Goal: Information Seeking & Learning: Learn about a topic

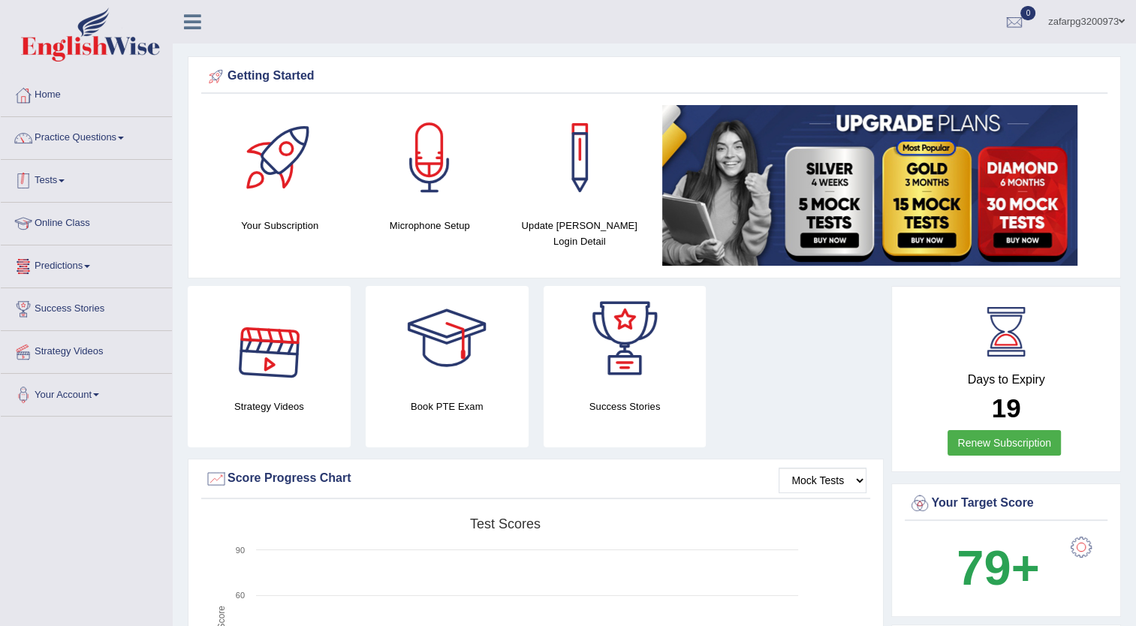
click at [55, 164] on link "Tests" at bounding box center [86, 179] width 171 height 38
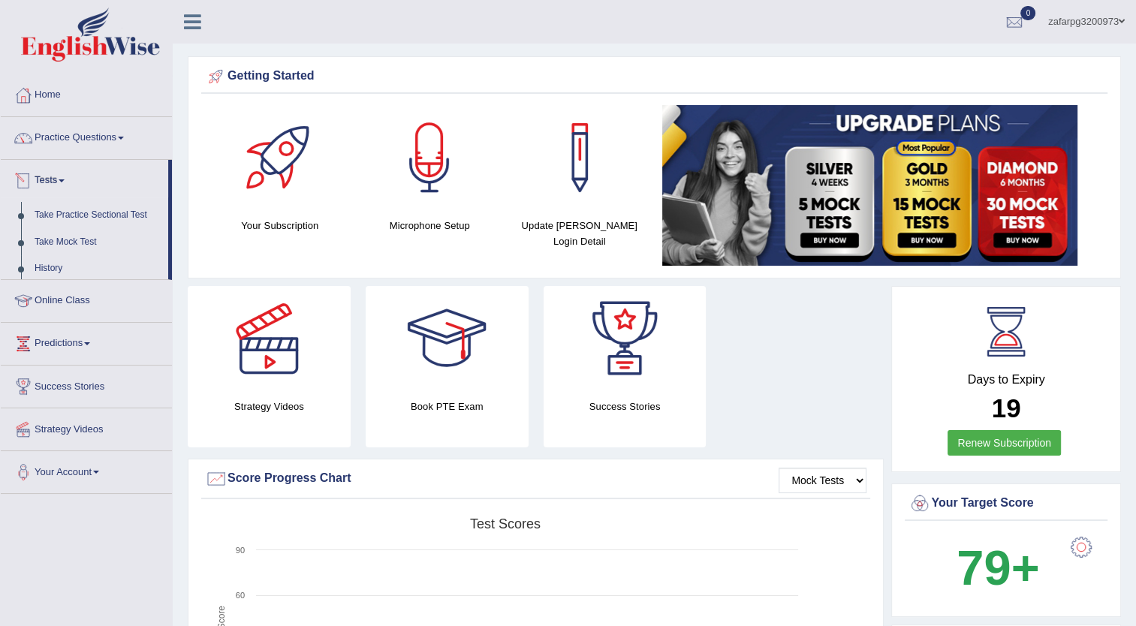
click at [57, 179] on link "Tests" at bounding box center [84, 179] width 167 height 38
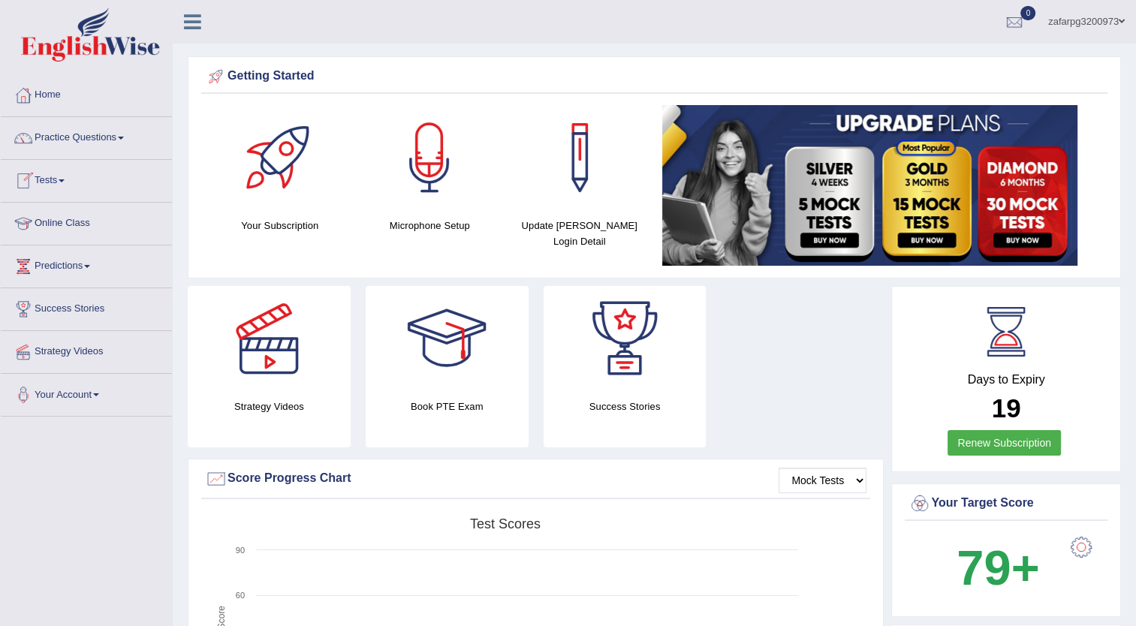
click at [57, 179] on link "Tests" at bounding box center [86, 179] width 171 height 38
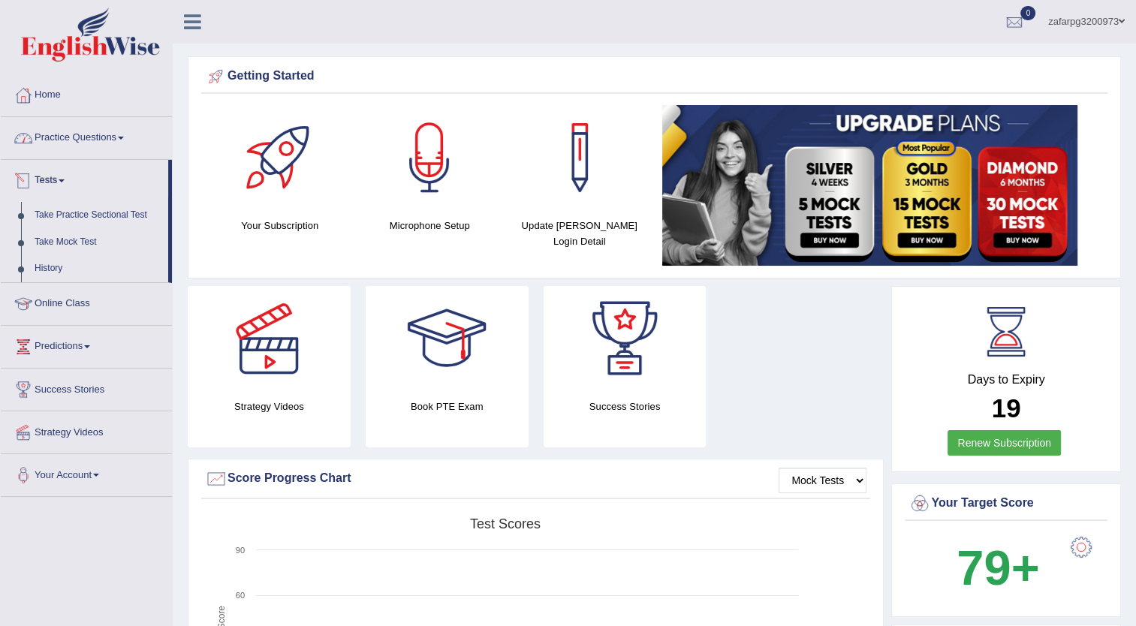
click at [76, 140] on link "Practice Questions" at bounding box center [86, 136] width 171 height 38
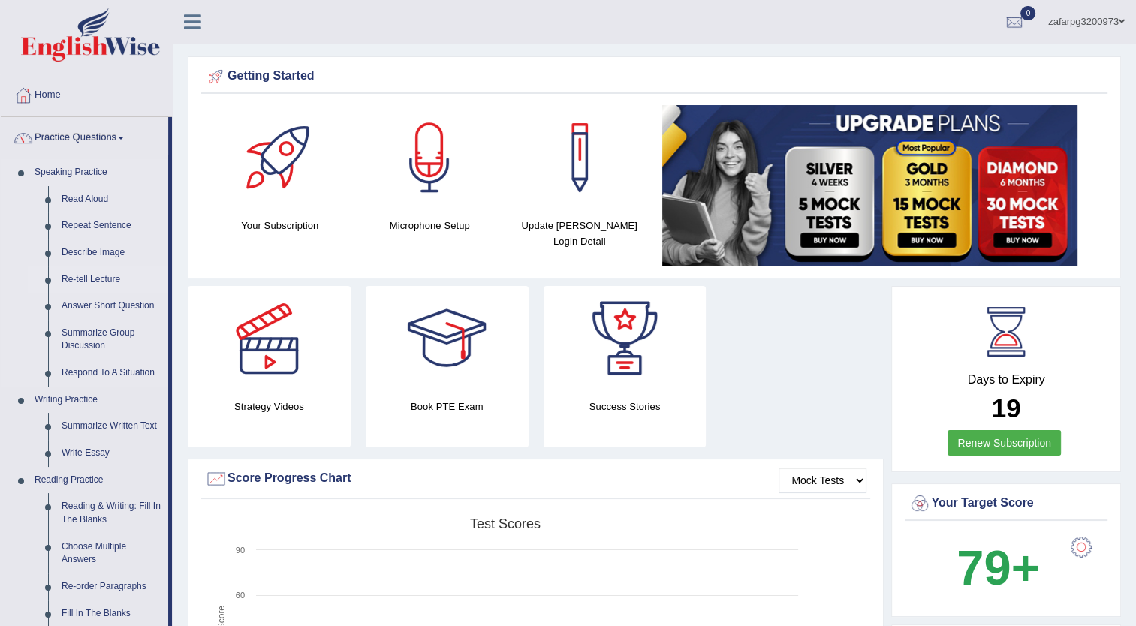
scroll to position [75, 0]
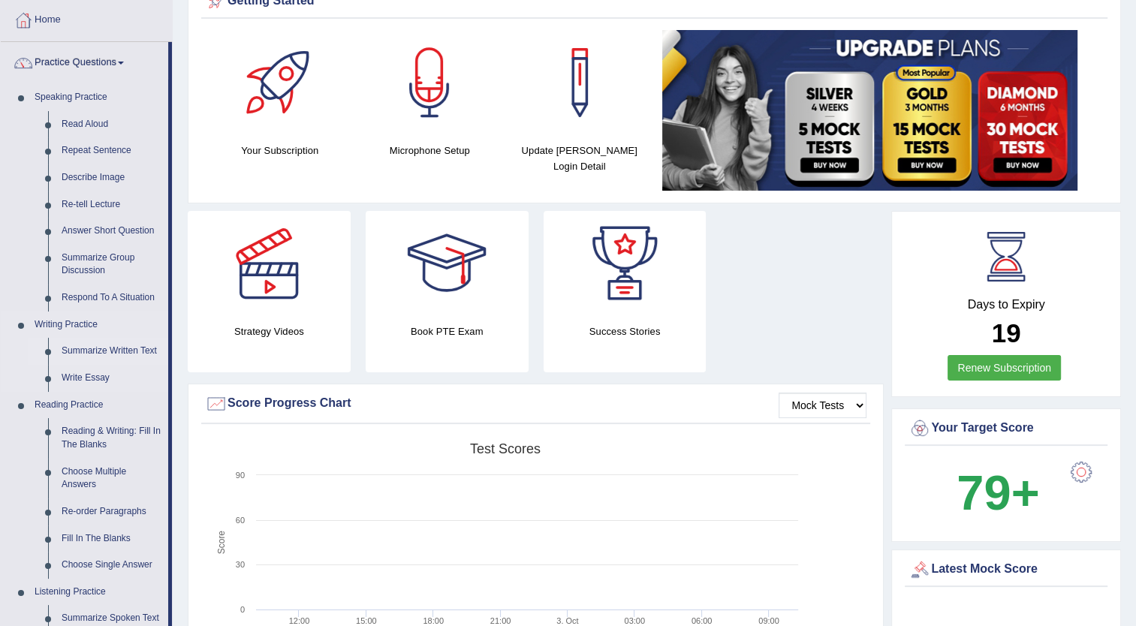
click at [122, 351] on link "Summarize Written Text" at bounding box center [111, 351] width 113 height 27
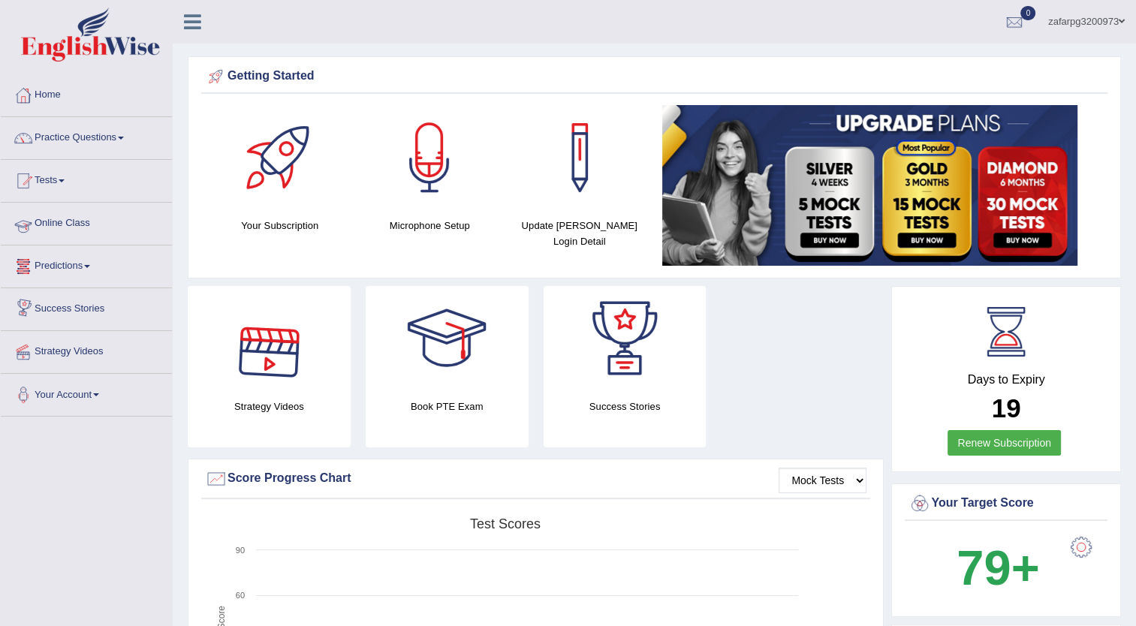
click at [72, 226] on link "Online Class" at bounding box center [86, 222] width 171 height 38
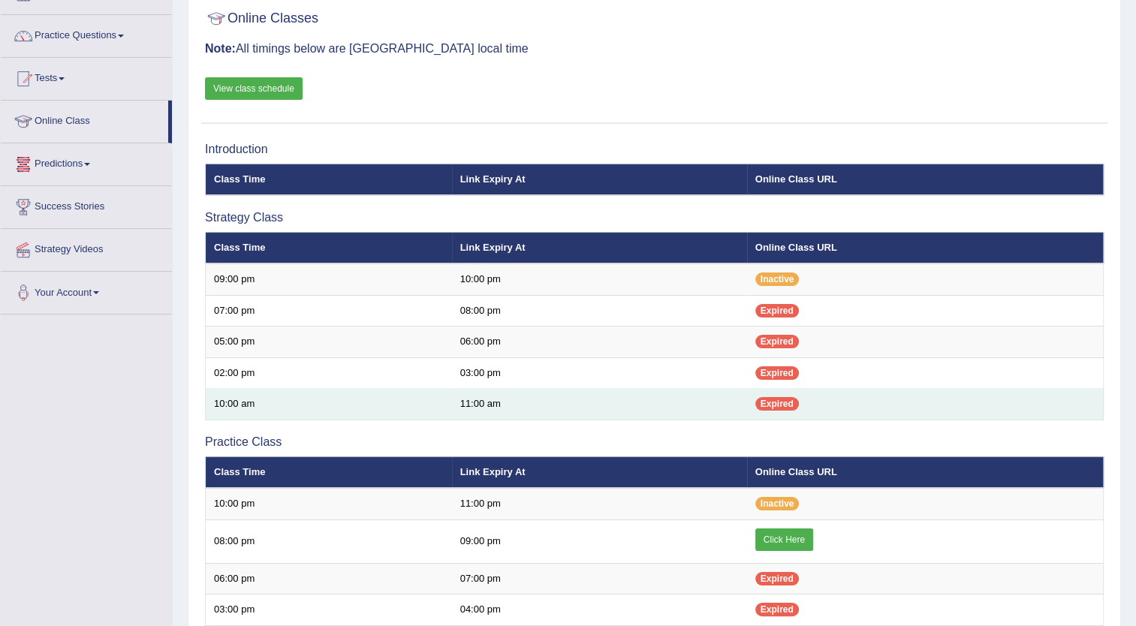
scroll to position [225, 0]
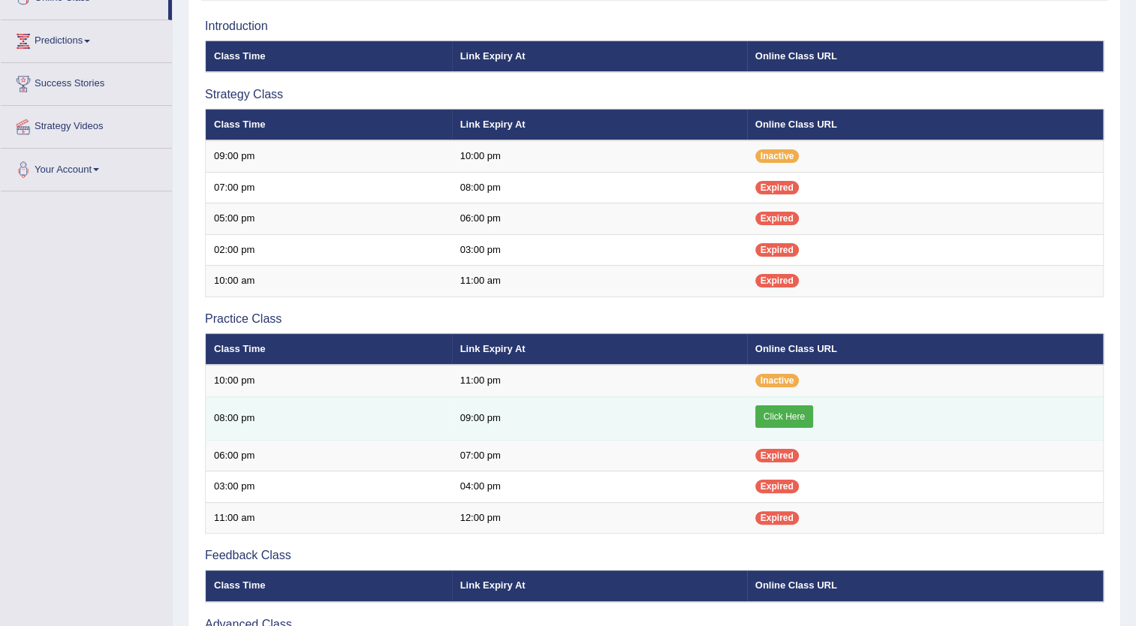
click at [778, 415] on link "Click Here" at bounding box center [784, 416] width 58 height 23
click at [791, 414] on link "Click Here" at bounding box center [784, 416] width 58 height 23
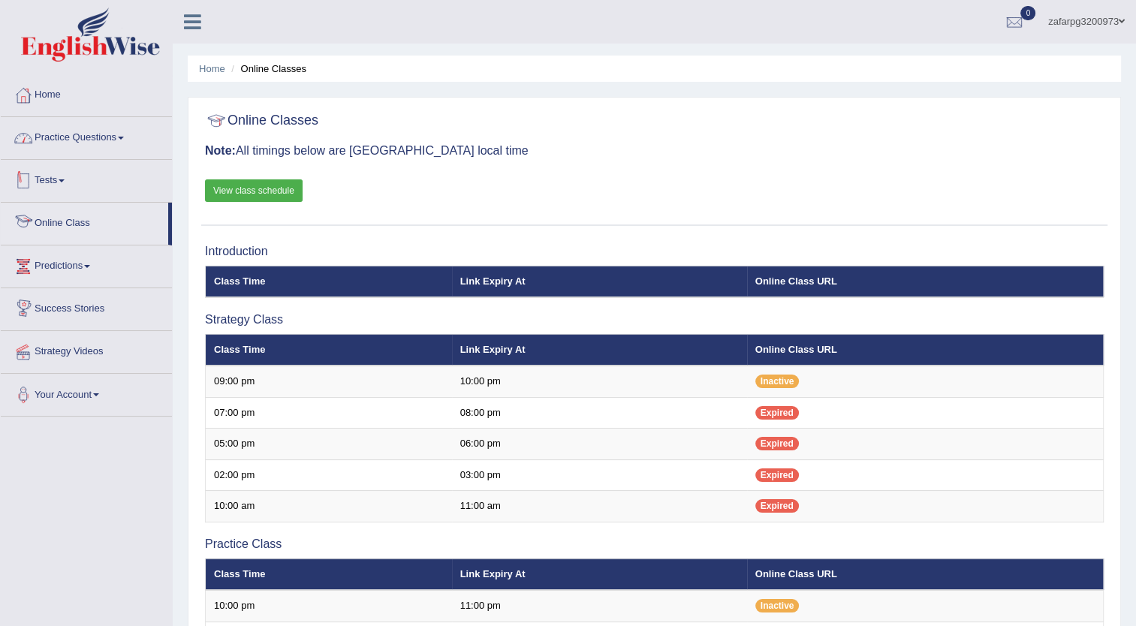
click at [87, 142] on link "Practice Questions" at bounding box center [86, 136] width 171 height 38
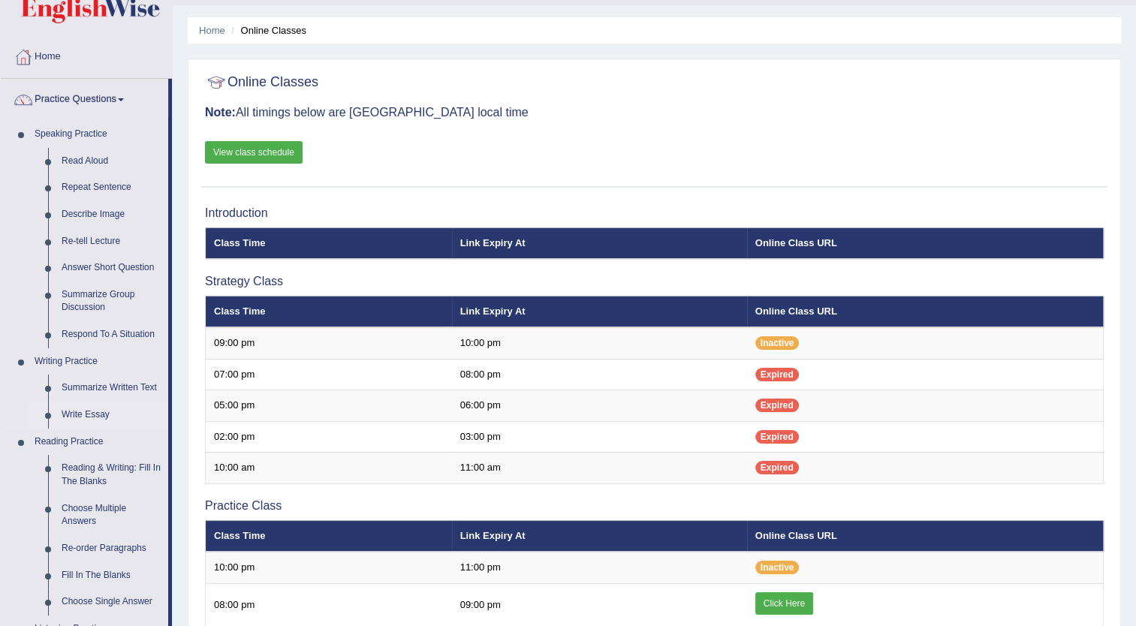
scroll to position [75, 0]
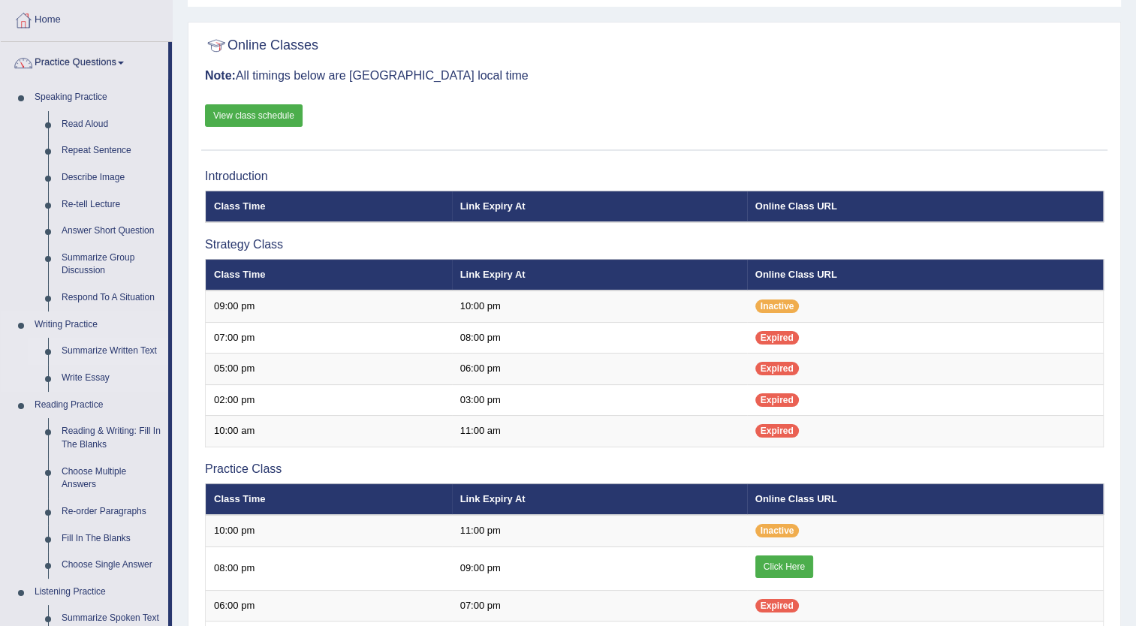
click at [116, 352] on link "Summarize Written Text" at bounding box center [111, 351] width 113 height 27
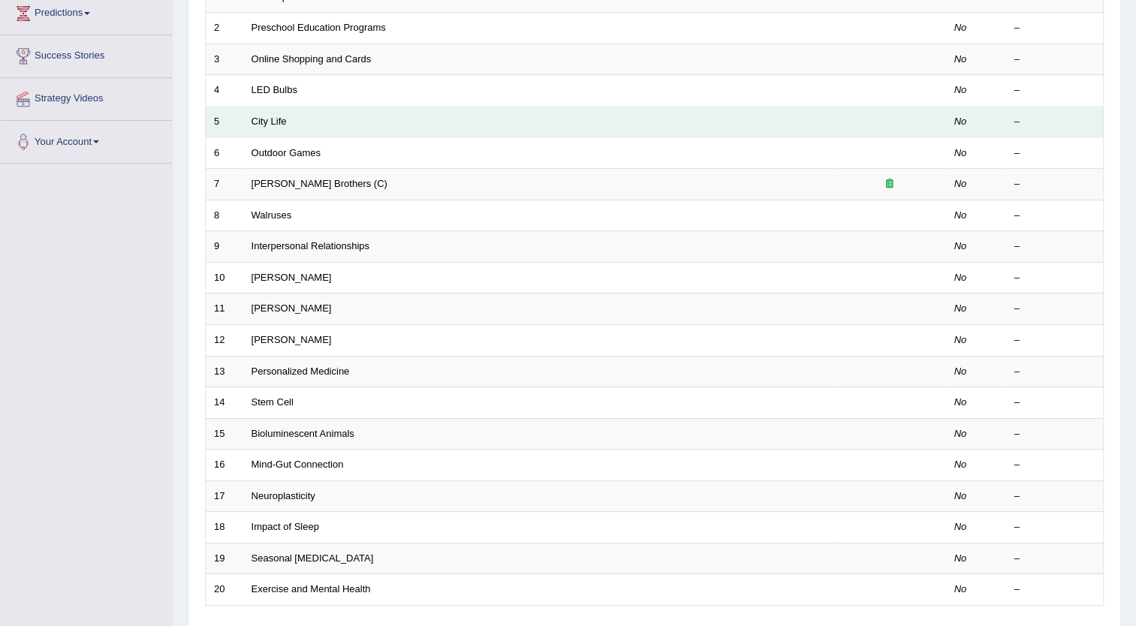
scroll to position [63, 0]
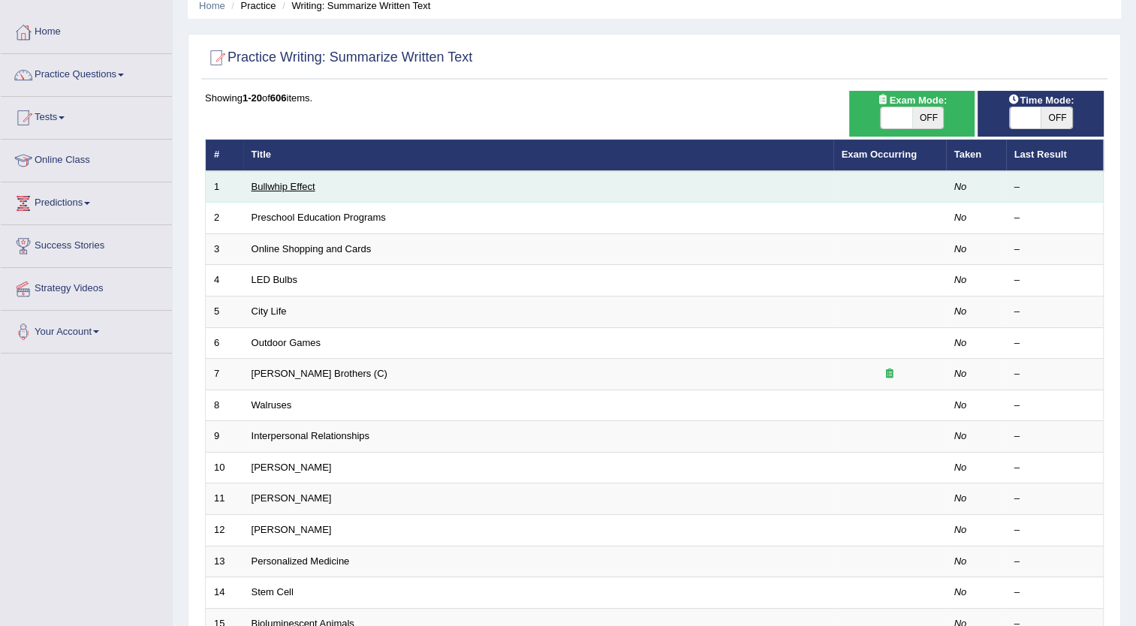
click at [290, 186] on link "Bullwhip Effect" at bounding box center [283, 186] width 64 height 11
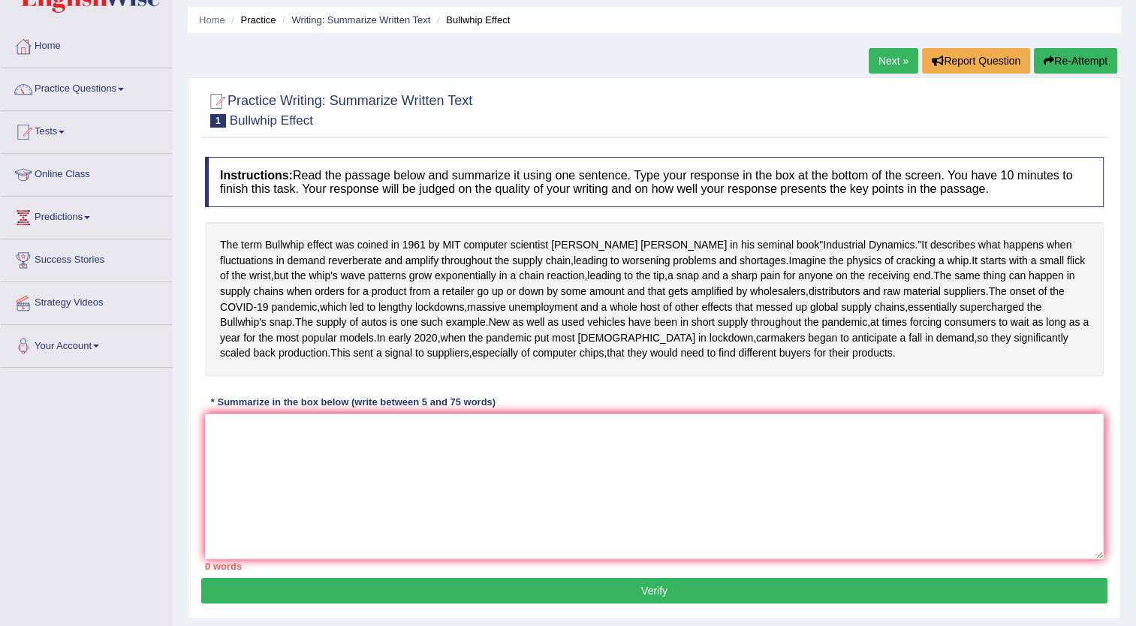
scroll to position [75, 0]
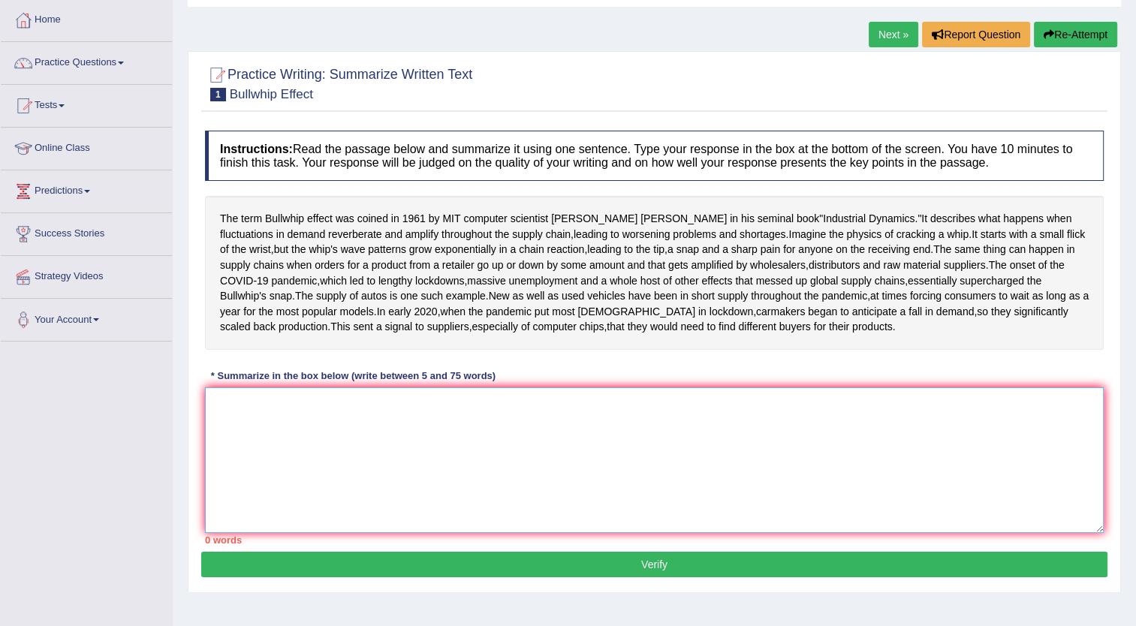
click at [265, 474] on textarea at bounding box center [654, 460] width 898 height 146
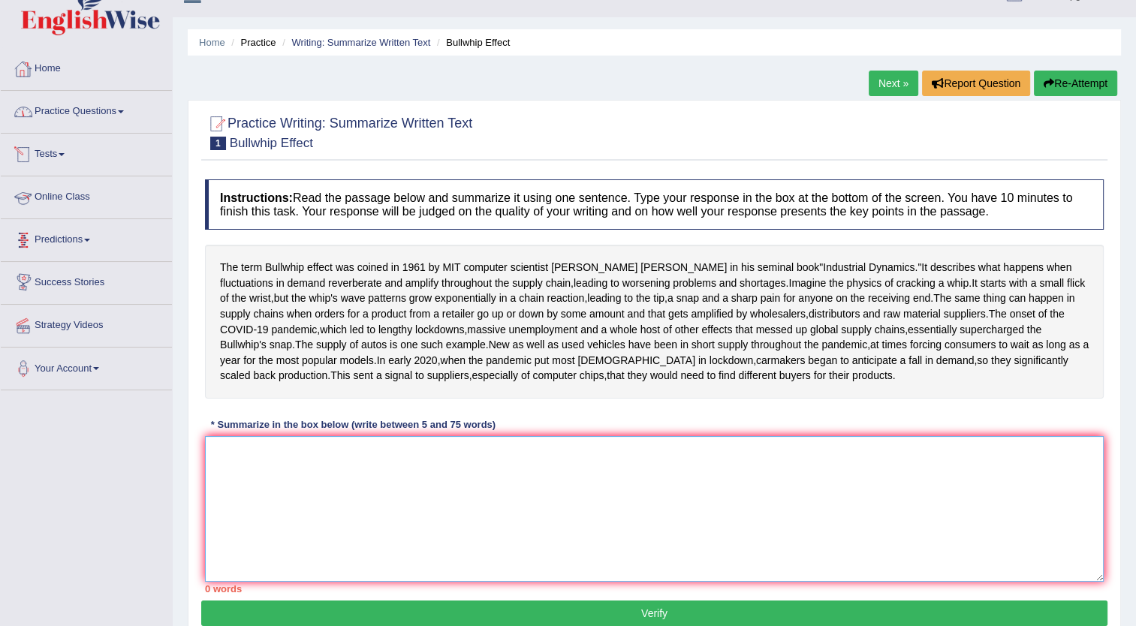
scroll to position [0, 0]
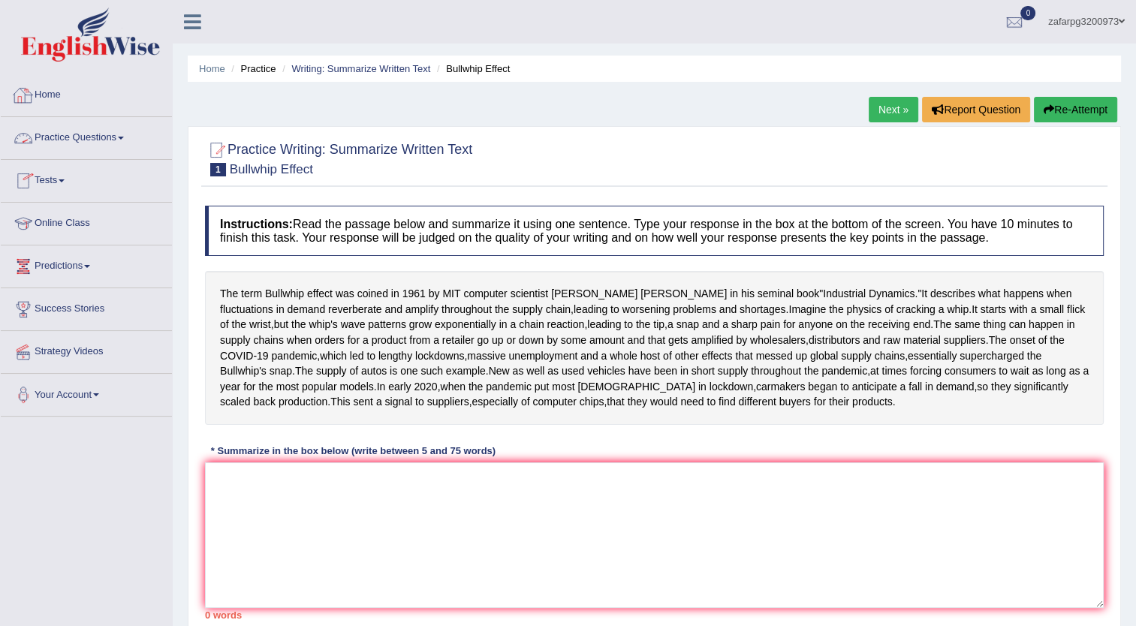
click at [83, 137] on link "Practice Questions" at bounding box center [86, 136] width 171 height 38
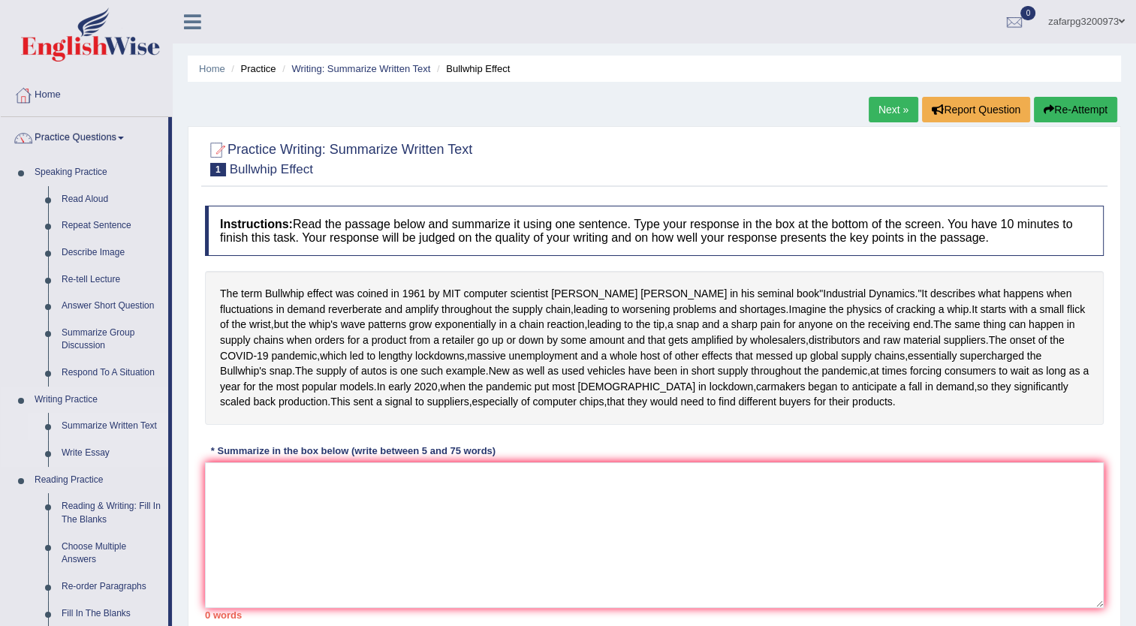
click at [85, 422] on link "Summarize Written Text" at bounding box center [111, 426] width 113 height 27
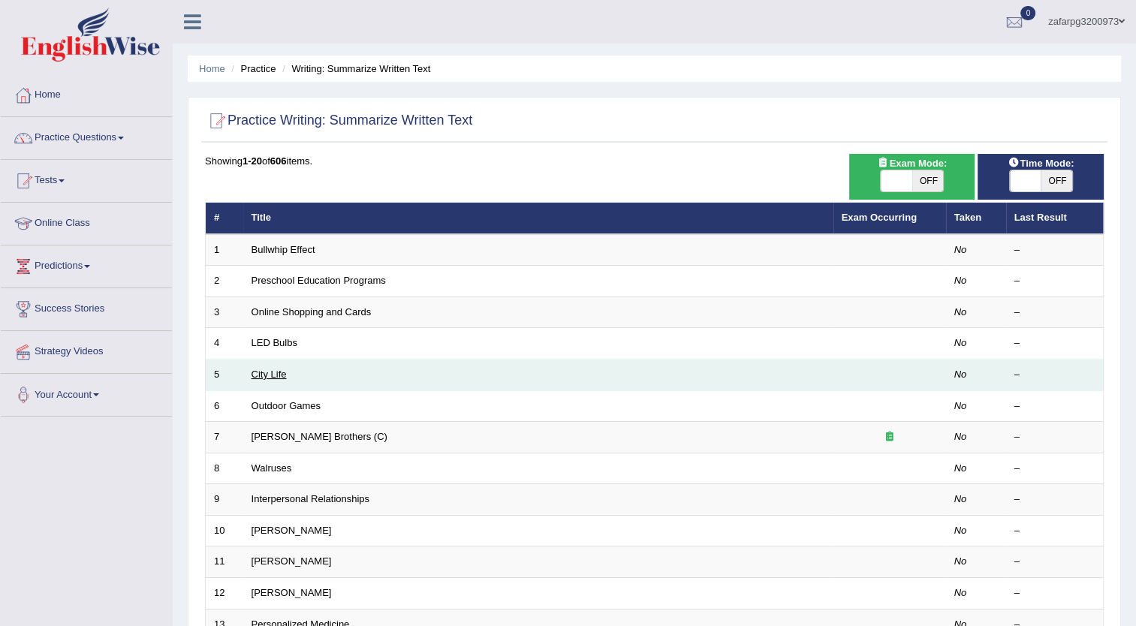
click at [271, 373] on link "City Life" at bounding box center [268, 374] width 35 height 11
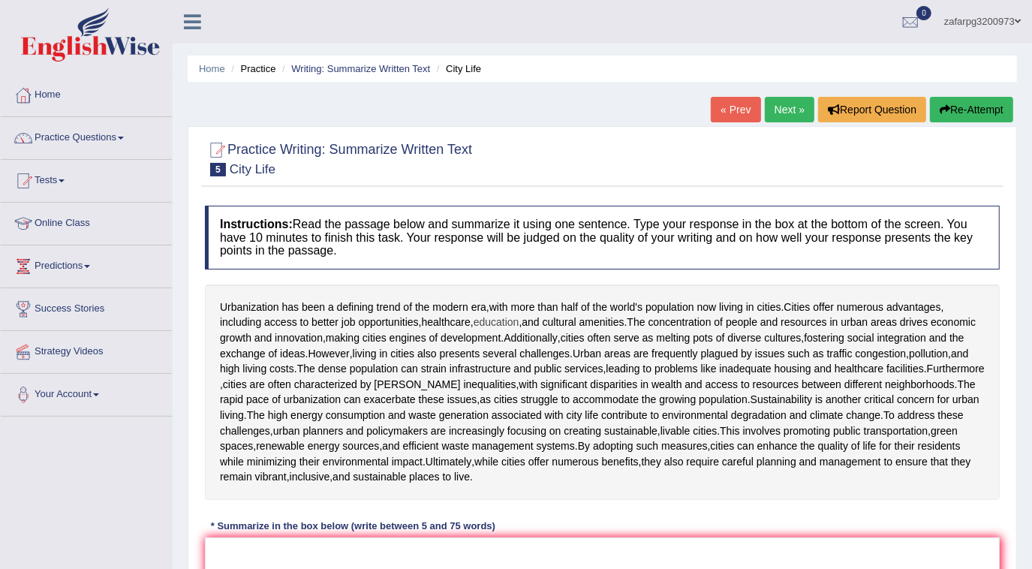
scroll to position [68, 0]
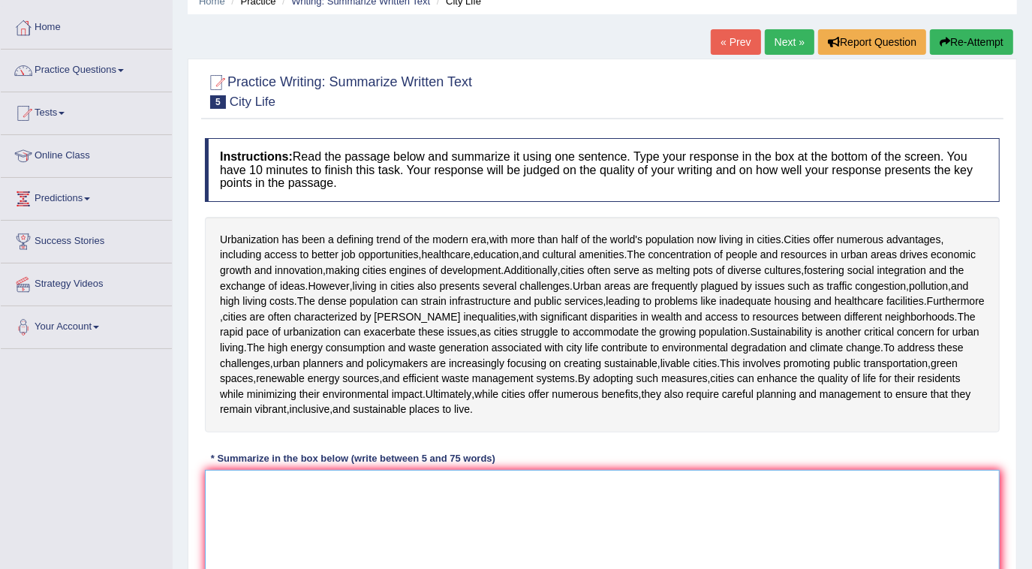
click at [287, 492] on textarea at bounding box center [602, 543] width 795 height 146
type textarea "urbanization"
drag, startPoint x: 558, startPoint y: 242, endPoint x: 479, endPoint y: 248, distance: 79.0
click at [479, 248] on div "Urbanization has been a defining trend of the modern era , with more than half …" at bounding box center [602, 324] width 795 height 215
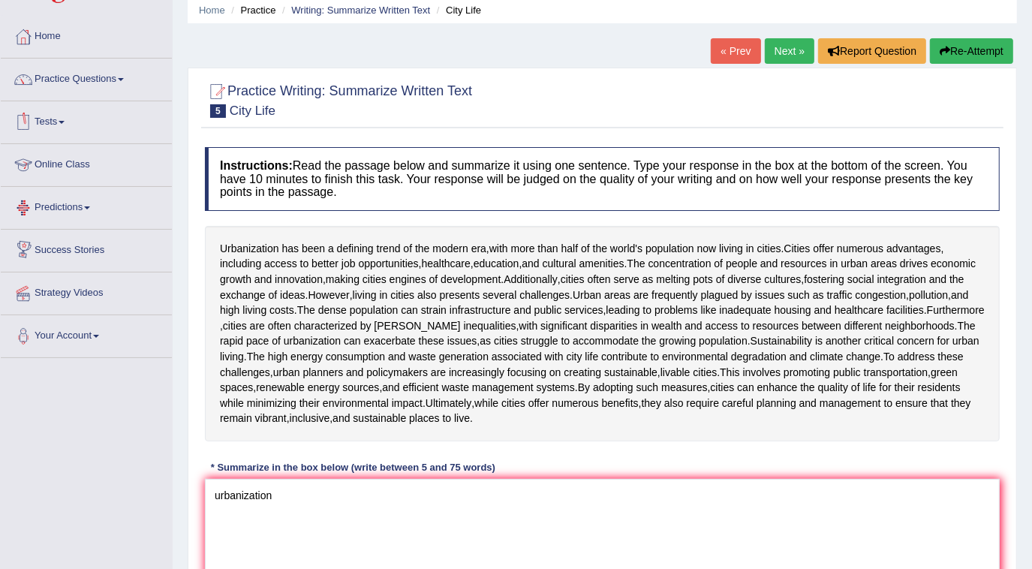
scroll to position [0, 0]
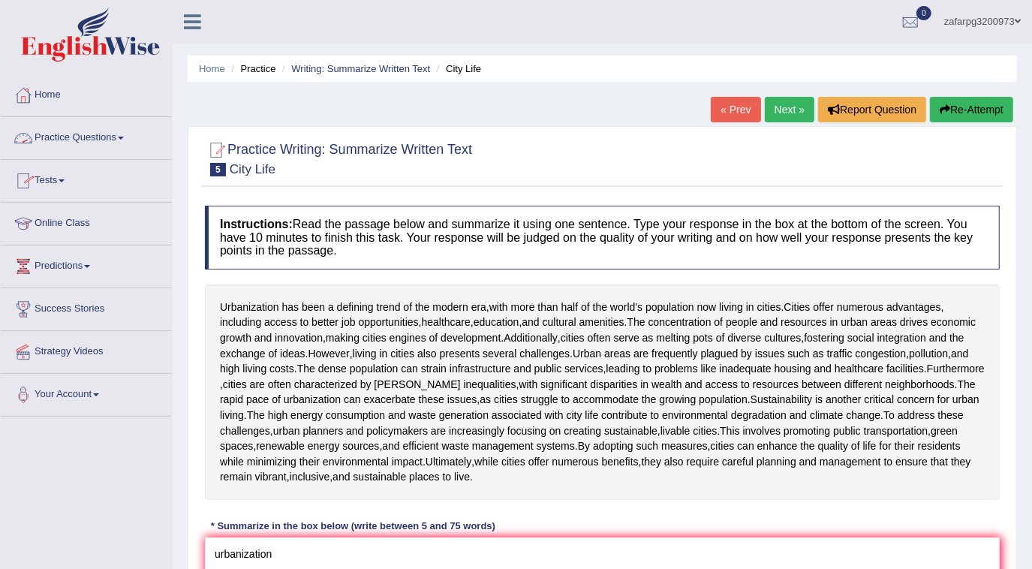
click at [73, 141] on link "Practice Questions" at bounding box center [86, 136] width 171 height 38
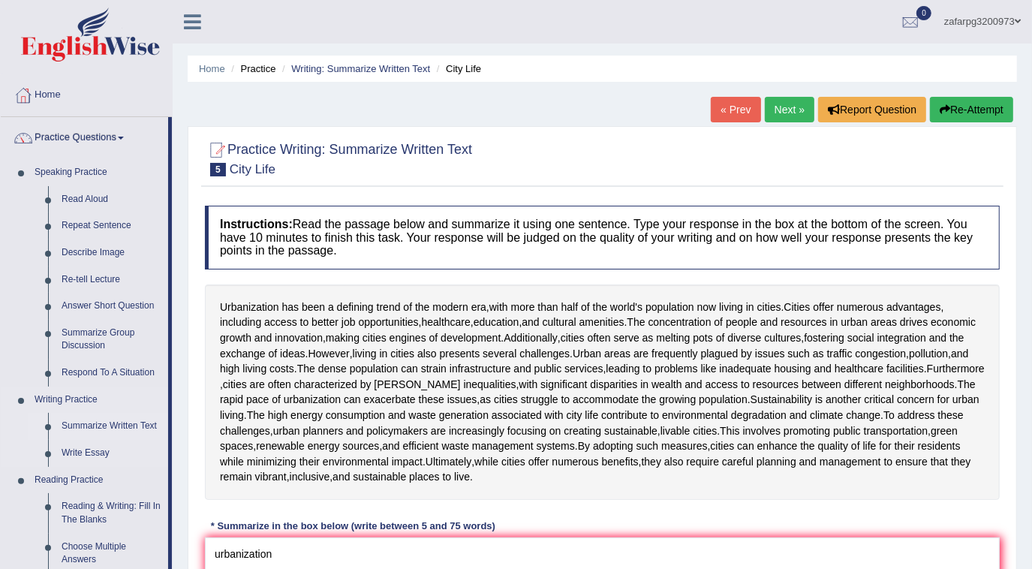
click at [98, 420] on link "Summarize Written Text" at bounding box center [111, 426] width 113 height 27
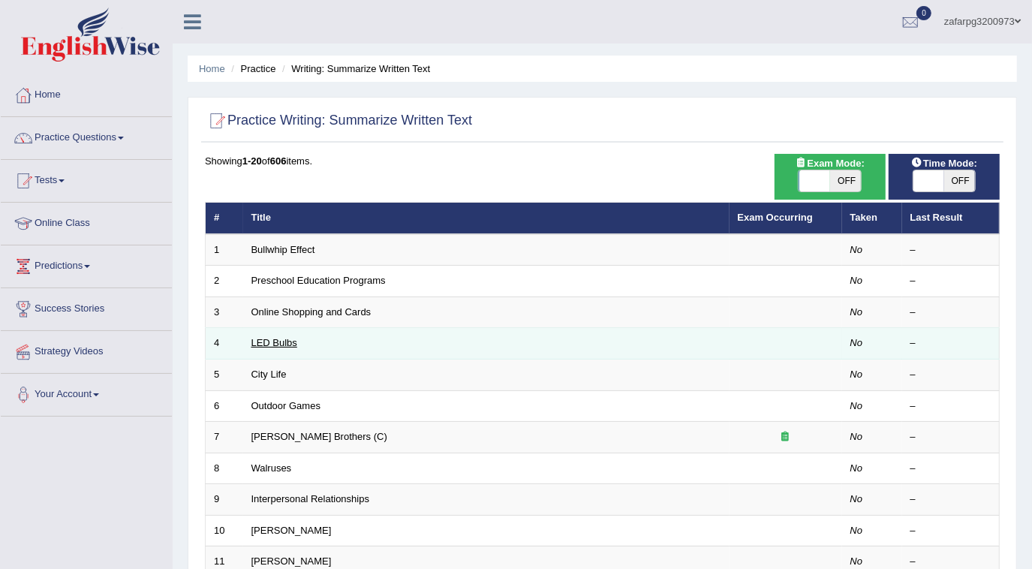
click at [281, 342] on link "LED Bulbs" at bounding box center [274, 342] width 46 height 11
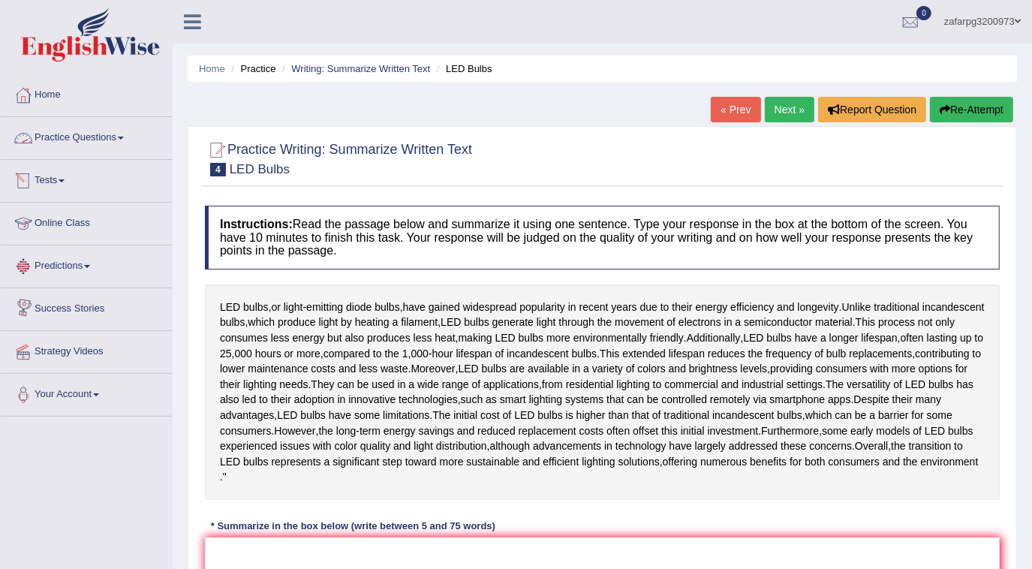
click at [68, 131] on link "Practice Questions" at bounding box center [86, 136] width 171 height 38
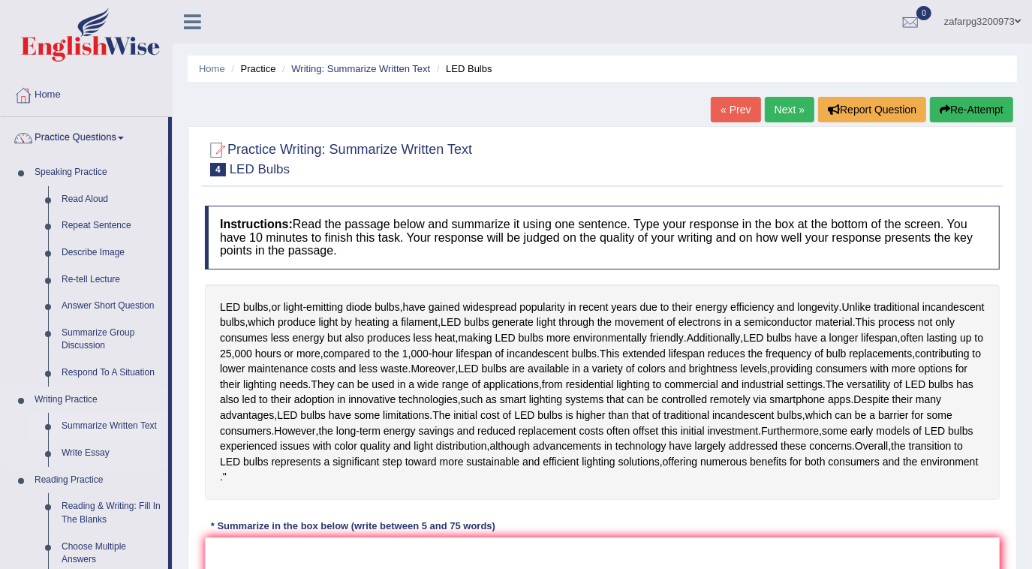
drag, startPoint x: 104, startPoint y: 423, endPoint x: 310, endPoint y: 391, distance: 208.8
click at [104, 422] on link "Summarize Written Text" at bounding box center [111, 426] width 113 height 27
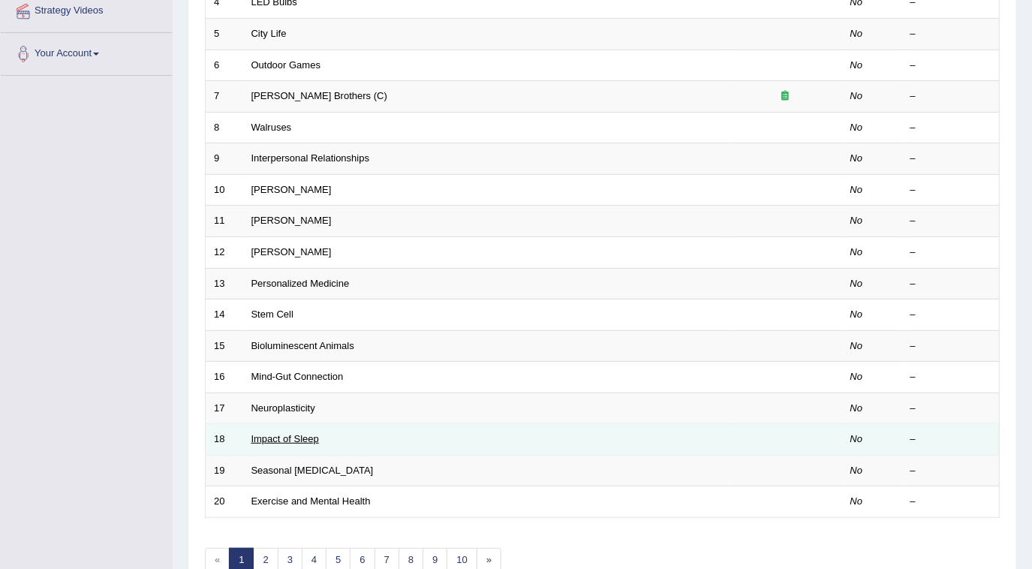
click at [301, 433] on link "Impact of Sleep" at bounding box center [285, 438] width 68 height 11
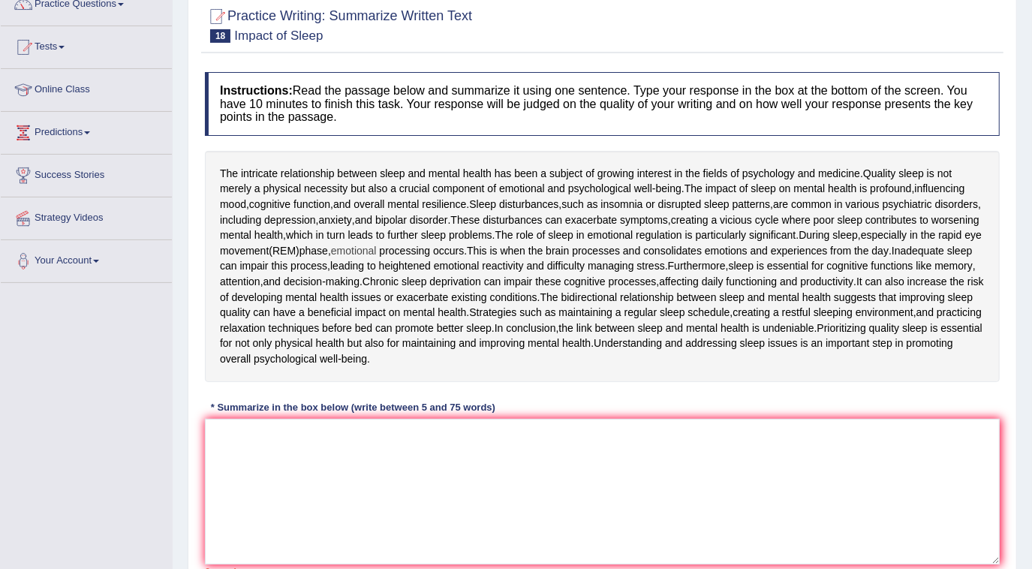
scroll to position [136, 0]
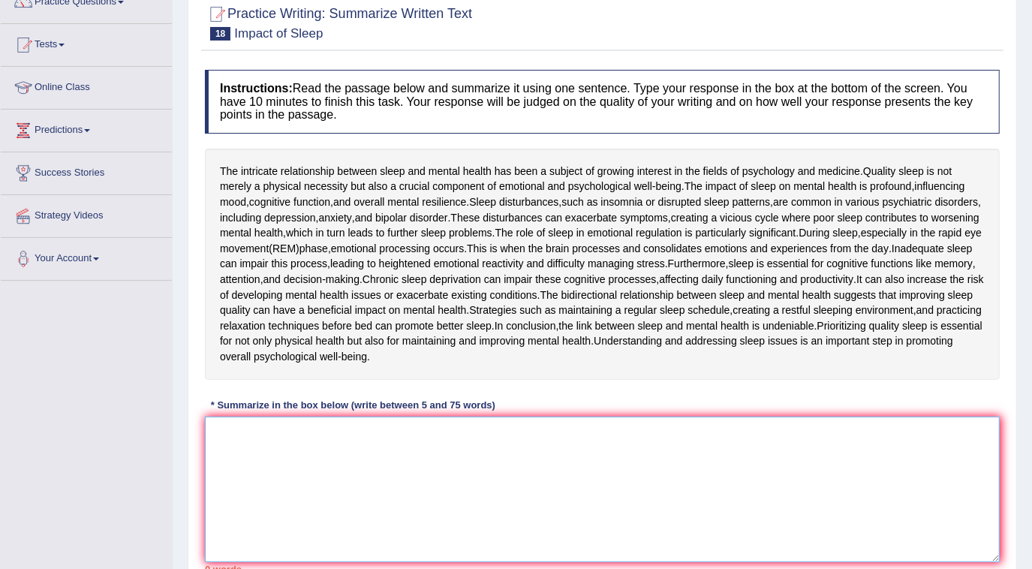
click at [294, 438] on textarea at bounding box center [602, 490] width 795 height 146
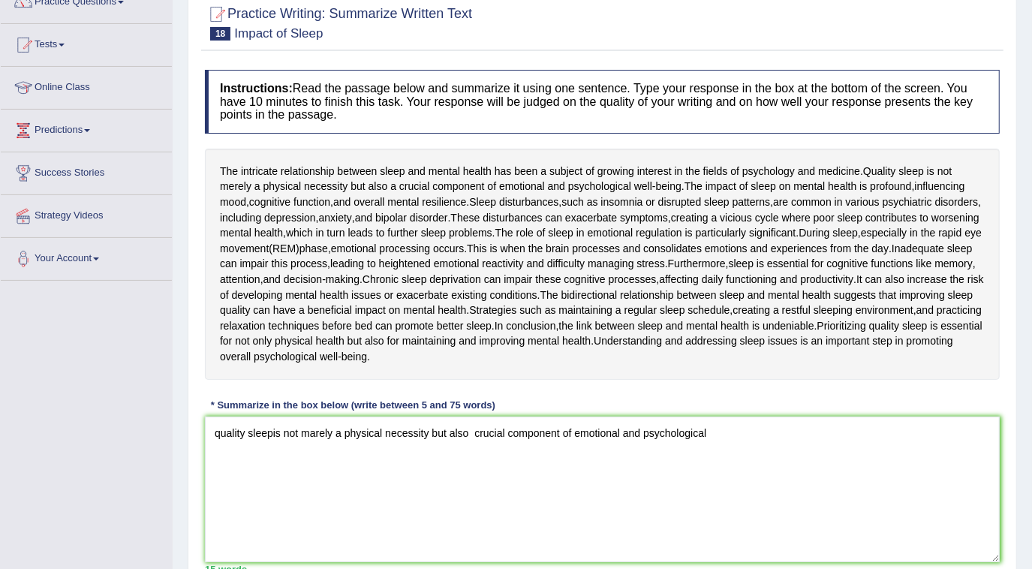
scroll to position [132, 0]
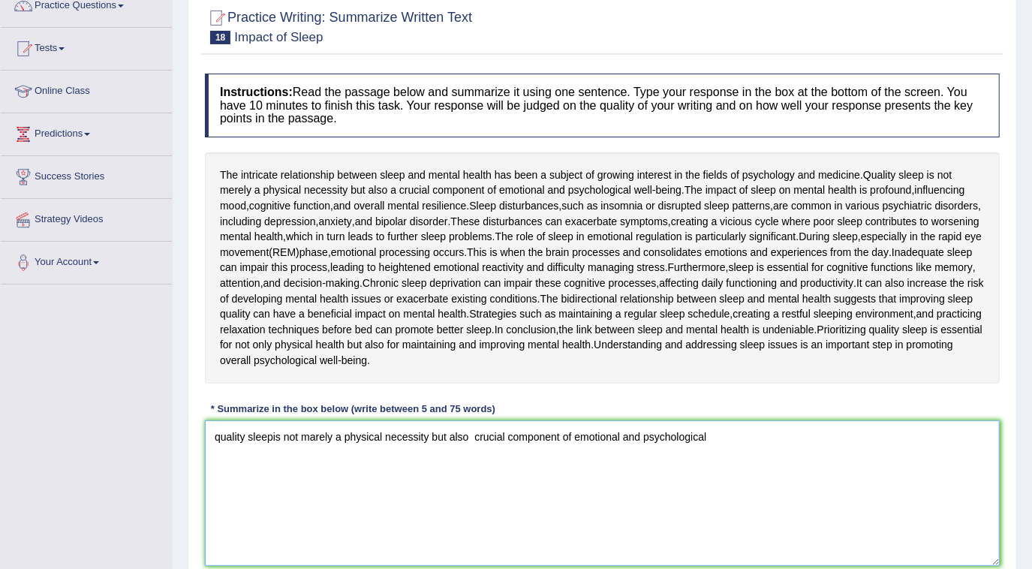
click at [474, 435] on textarea "quality sleepis not marely a physical necessity but also crucial component of e…" at bounding box center [602, 493] width 795 height 146
click at [728, 434] on textarea "quality sleepis not marely a physical necessity but also crucial component of e…" at bounding box center [602, 493] width 795 height 146
click at [260, 459] on textarea "quality sleepis not marely a physical necessity but also crucial component of e…" at bounding box center [602, 493] width 795 height 146
click at [335, 456] on textarea "quality sleepis not marely a physical necessity but also crucial component of e…" at bounding box center [602, 493] width 795 height 146
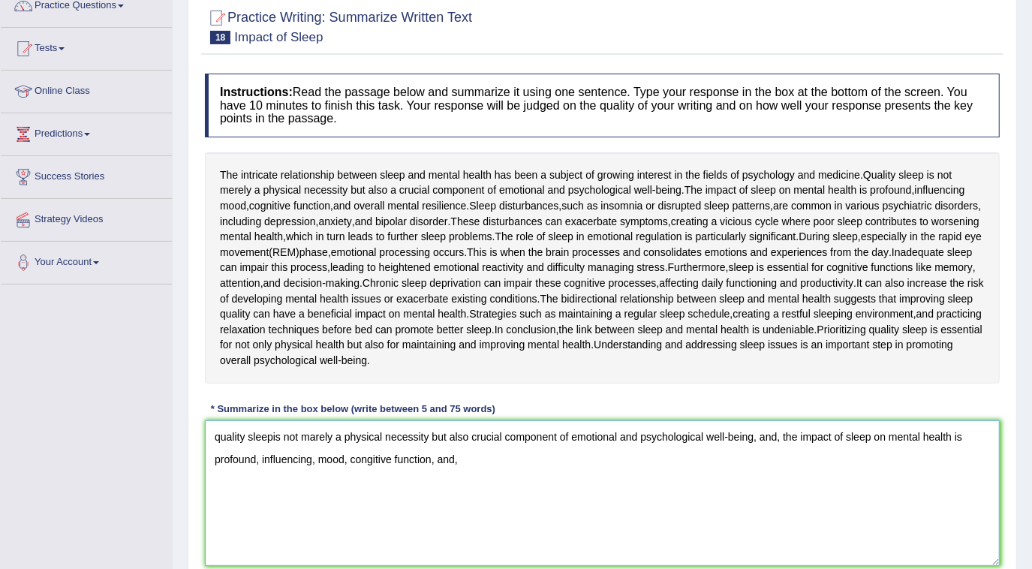
drag, startPoint x: 454, startPoint y: 457, endPoint x: 440, endPoint y: 462, distance: 15.2
click at [440, 462] on textarea "quality sleepis not marely a physical necessity but also crucial component of e…" at bounding box center [602, 493] width 795 height 146
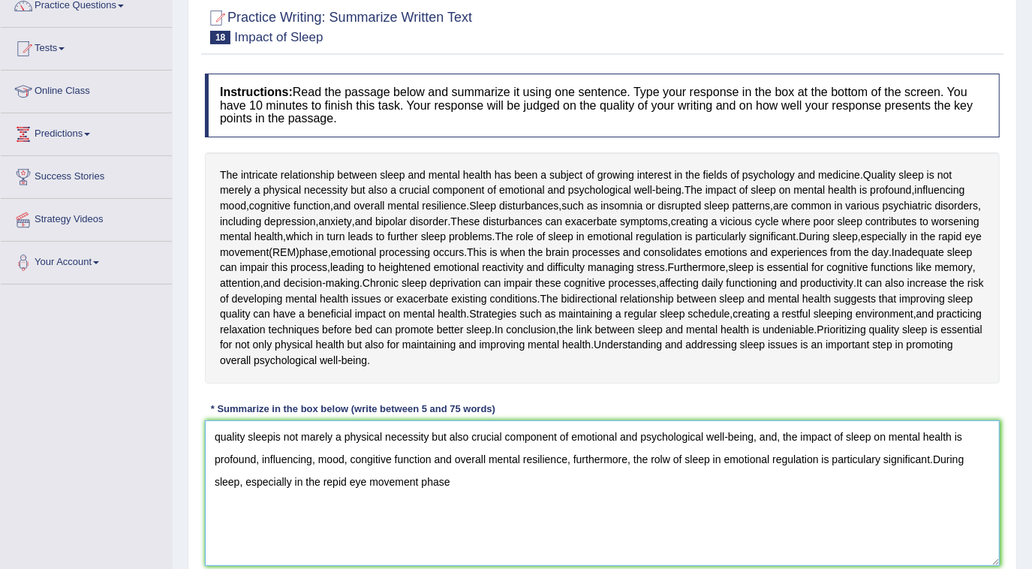
click at [414, 481] on textarea "quality sleepis not marely a physical necessity but also crucial component of e…" at bounding box center [602, 493] width 795 height 146
click at [490, 480] on textarea "quality sleepis not marely a physical necessity but also crucial component of e…" at bounding box center [602, 493] width 795 height 146
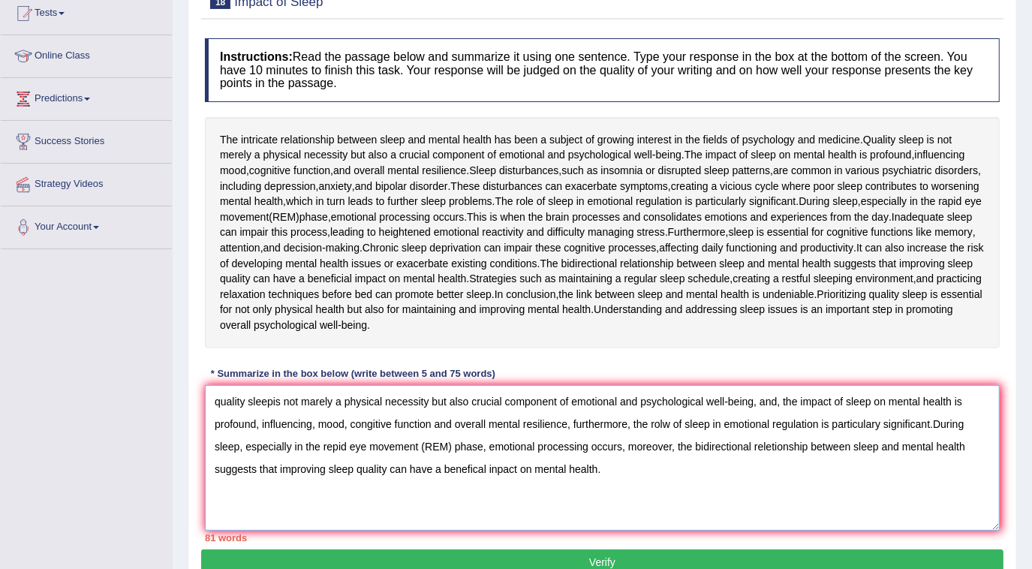
scroll to position [200, 0]
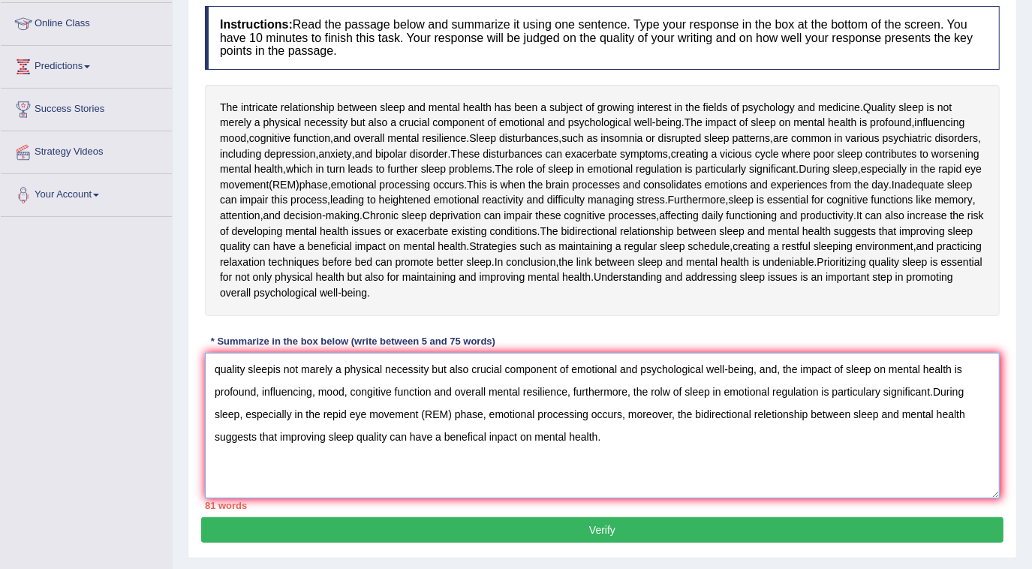
click at [651, 441] on textarea "quality sleepis not marely a physical necessity but also crucial component of e…" at bounding box center [602, 426] width 795 height 146
click at [452, 403] on textarea "quality sleepis not marely a physical necessity but also crucial component of e…" at bounding box center [602, 426] width 795 height 146
click at [495, 437] on textarea "quality sleepis not marely a physical necessity but also crucial component of e…" at bounding box center [602, 426] width 795 height 146
click at [675, 442] on textarea "quality sleepis not marely a physical necessity but also crucial component of e…" at bounding box center [602, 426] width 795 height 146
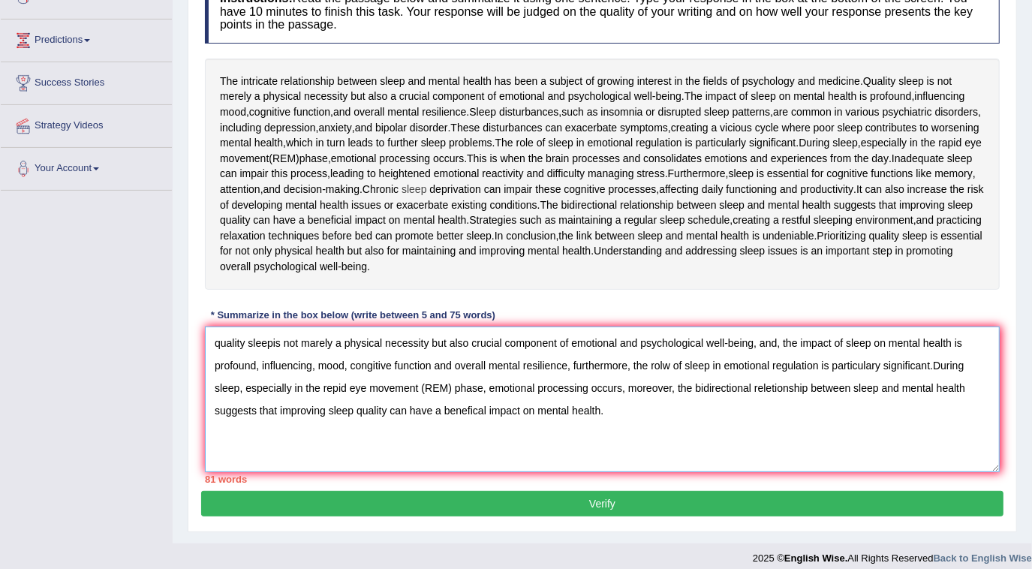
scroll to position [236, 0]
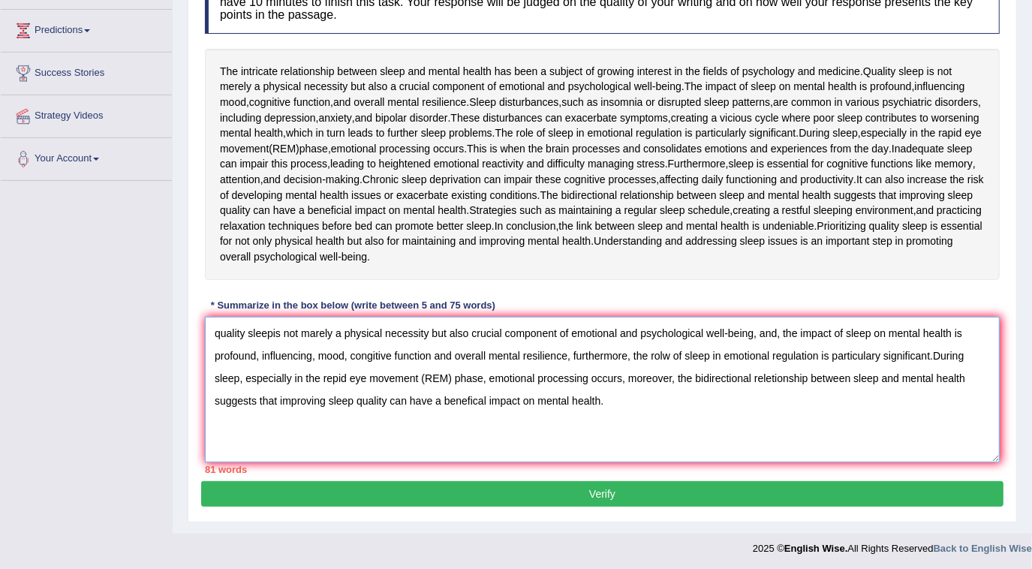
drag, startPoint x: 346, startPoint y: 353, endPoint x: 260, endPoint y: 351, distance: 86.3
click at [260, 351] on textarea "quality sleepis not marely a physical necessity but also crucial component of e…" at bounding box center [602, 390] width 795 height 146
drag, startPoint x: 348, startPoint y: 353, endPoint x: 265, endPoint y: 356, distance: 82.6
click at [265, 356] on textarea "quality sleepis not marely a physical necessity but also crucial component of e…" at bounding box center [602, 390] width 795 height 146
click at [264, 357] on textarea "quality sleepis not marely a physical necessity but also crucial component of e…" at bounding box center [602, 390] width 795 height 146
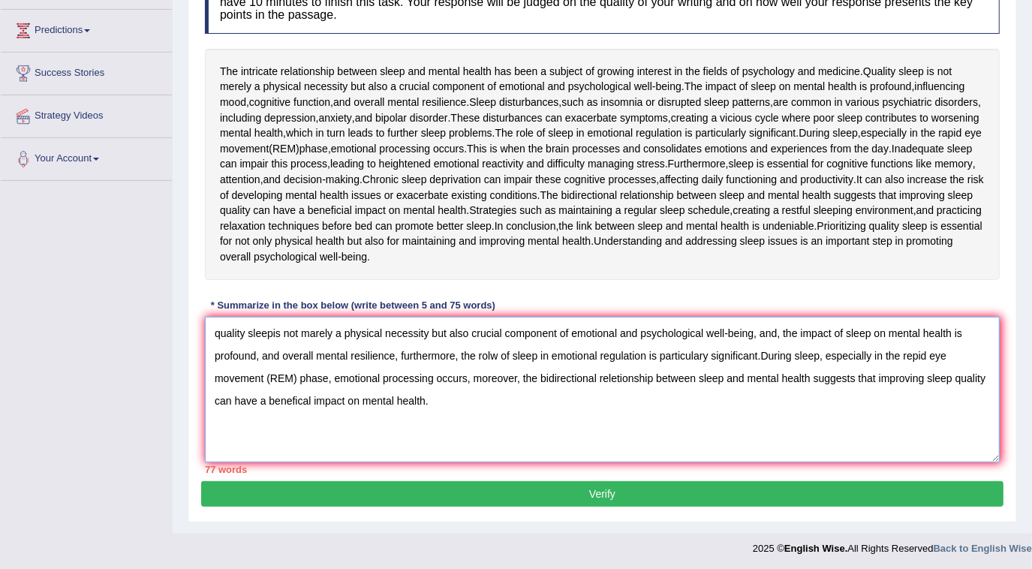
click at [557, 428] on textarea "quality sleepis not marely a physical necessity but also crucial component of e…" at bounding box center [602, 390] width 795 height 146
drag, startPoint x: 294, startPoint y: 376, endPoint x: 268, endPoint y: 379, distance: 26.4
click at [268, 379] on textarea "quality sleepis not marely a physical necessity but also crucial component of e…" at bounding box center [602, 390] width 795 height 146
click at [270, 379] on textarea "quality sleepis not marely a physical necessity but also crucial component of e…" at bounding box center [602, 390] width 795 height 146
click at [482, 420] on textarea "quality sleepis not marely a physical necessity but also crucial component of e…" at bounding box center [602, 390] width 795 height 146
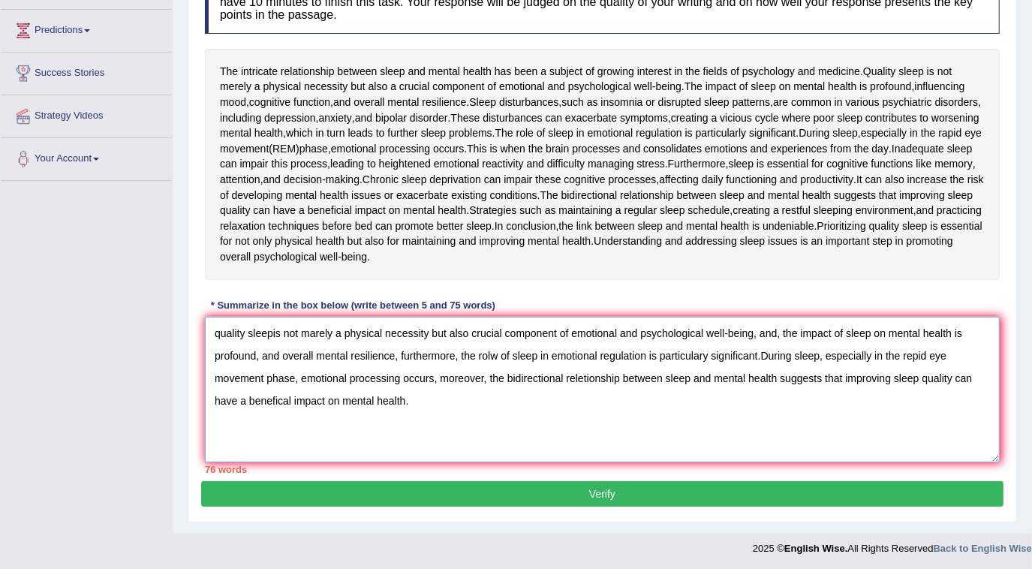
click at [763, 354] on textarea "quality sleepis not marely a physical necessity but also crucial component of e…" at bounding box center [602, 390] width 795 height 146
drag, startPoint x: 955, startPoint y: 356, endPoint x: 906, endPoint y: 360, distance: 49.0
click at [906, 360] on textarea "quality sleepis not marely a physical necessity but also crucial component of e…" at bounding box center [602, 390] width 795 height 146
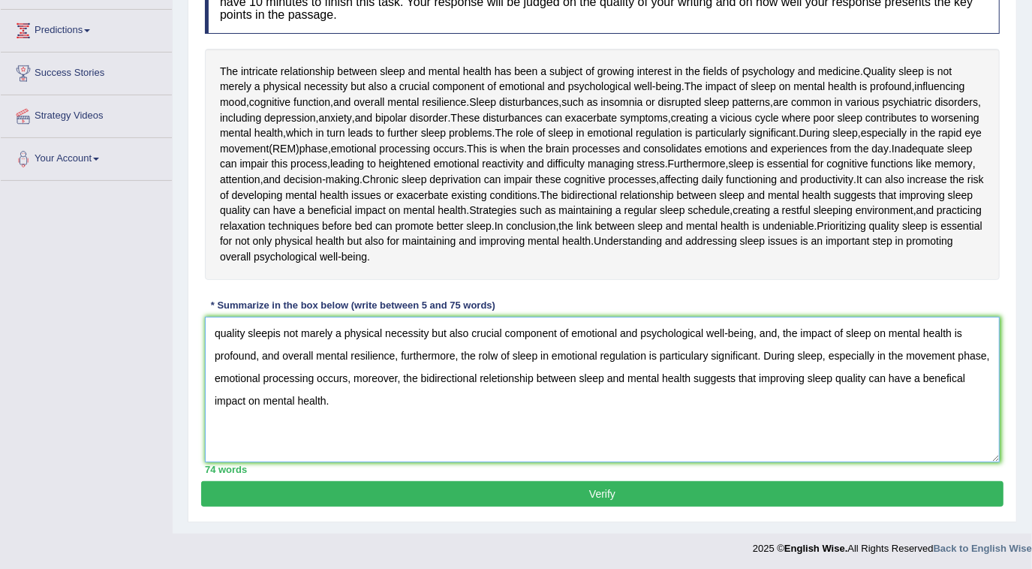
drag, startPoint x: 955, startPoint y: 353, endPoint x: 908, endPoint y: 353, distance: 46.5
click at [908, 353] on textarea "quality sleepis not marely a physical necessity but also crucial component of e…" at bounding box center [602, 390] width 795 height 146
type textarea "quality sleepis not marely a physical necessity but also crucial component of e…"
click at [597, 491] on button "Verify" at bounding box center [602, 494] width 802 height 26
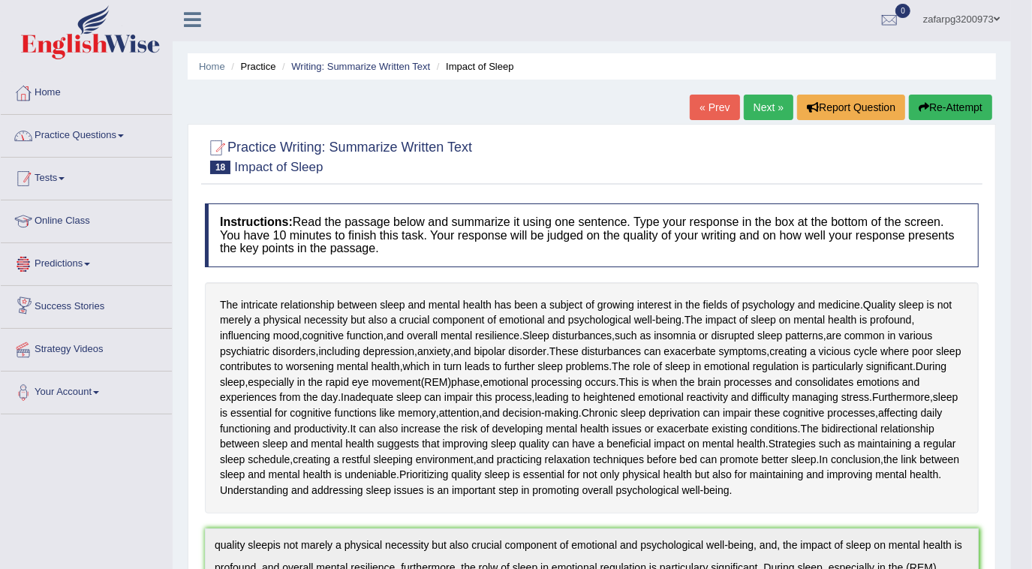
scroll to position [0, 0]
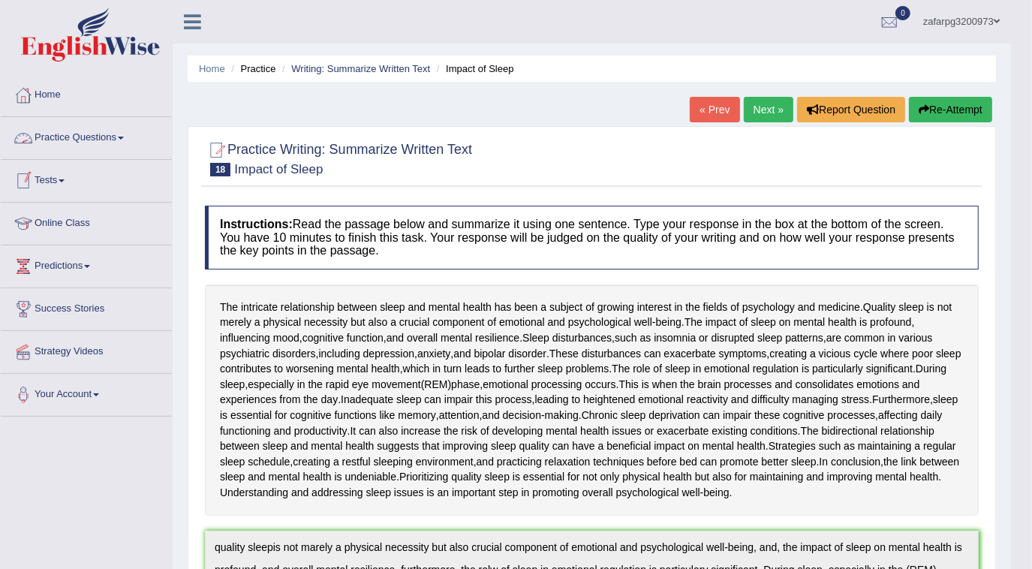
click at [89, 140] on link "Practice Questions" at bounding box center [86, 136] width 171 height 38
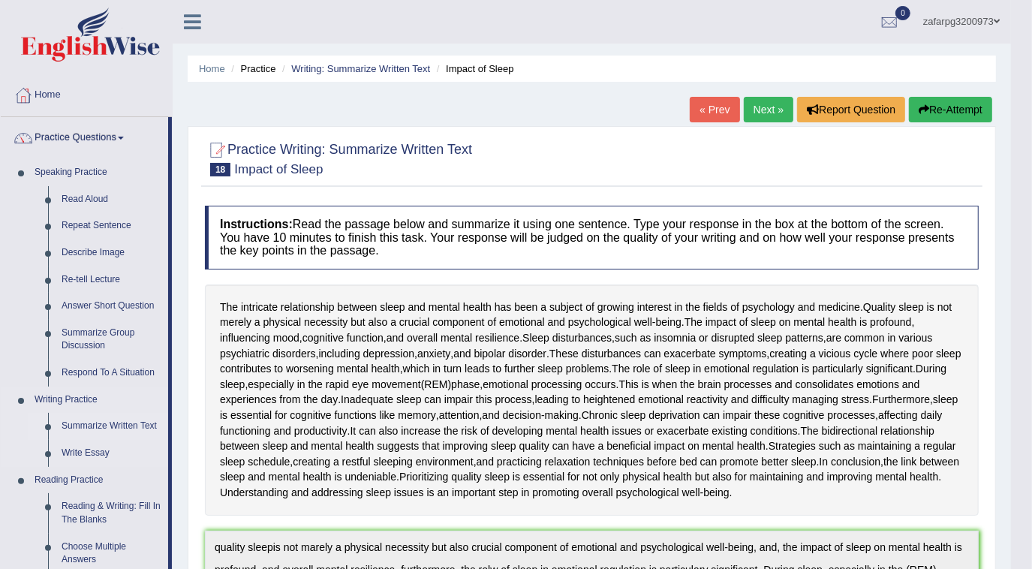
click at [92, 426] on link "Summarize Written Text" at bounding box center [111, 426] width 113 height 27
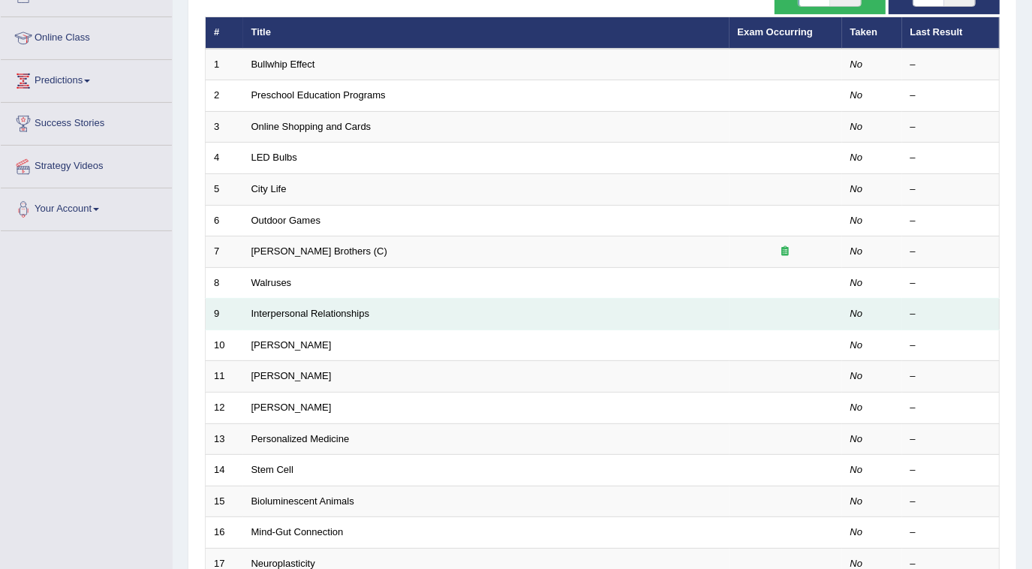
scroll to position [272, 0]
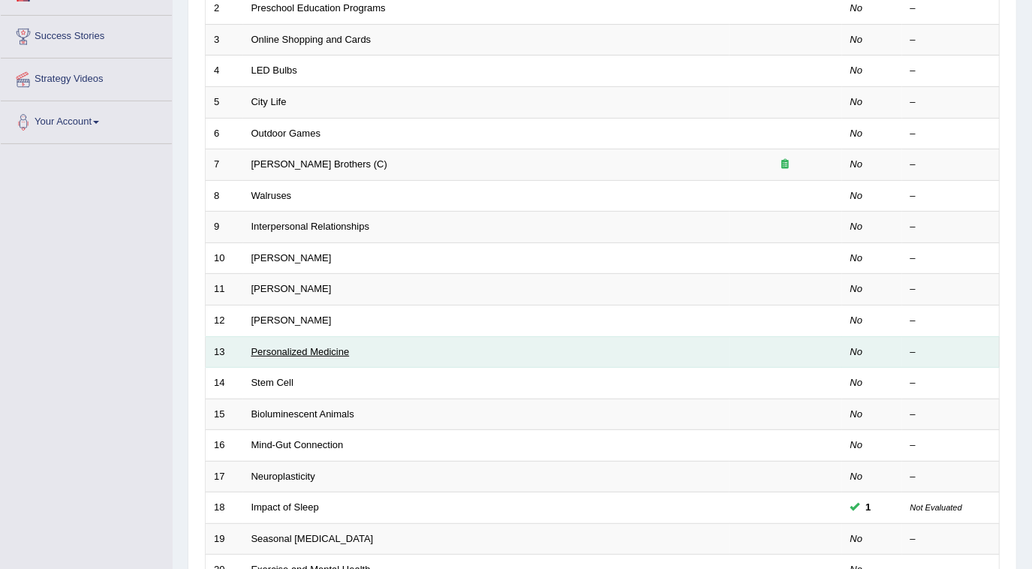
click at [335, 348] on link "Personalized Medicine" at bounding box center [300, 351] width 98 height 11
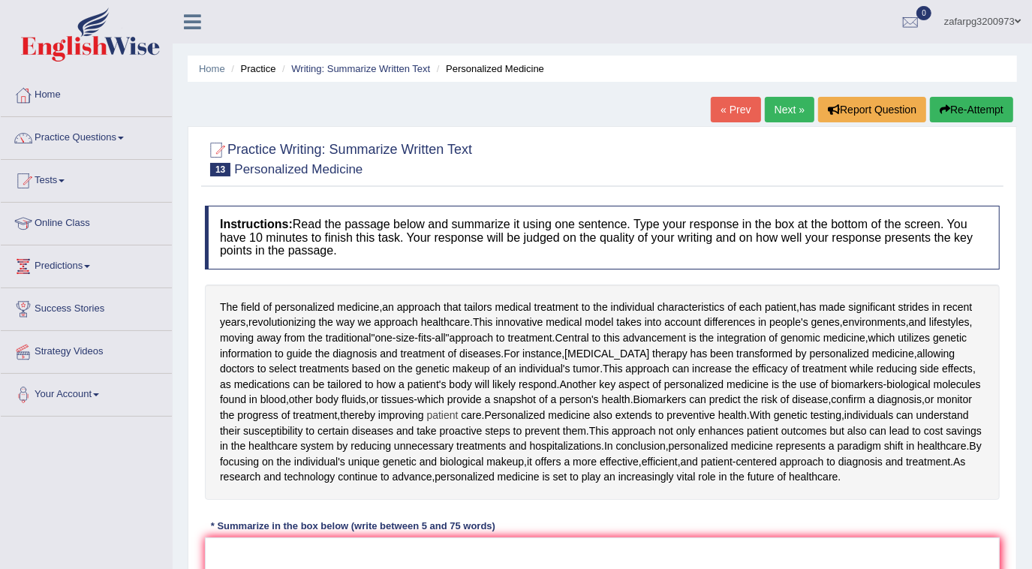
scroll to position [68, 0]
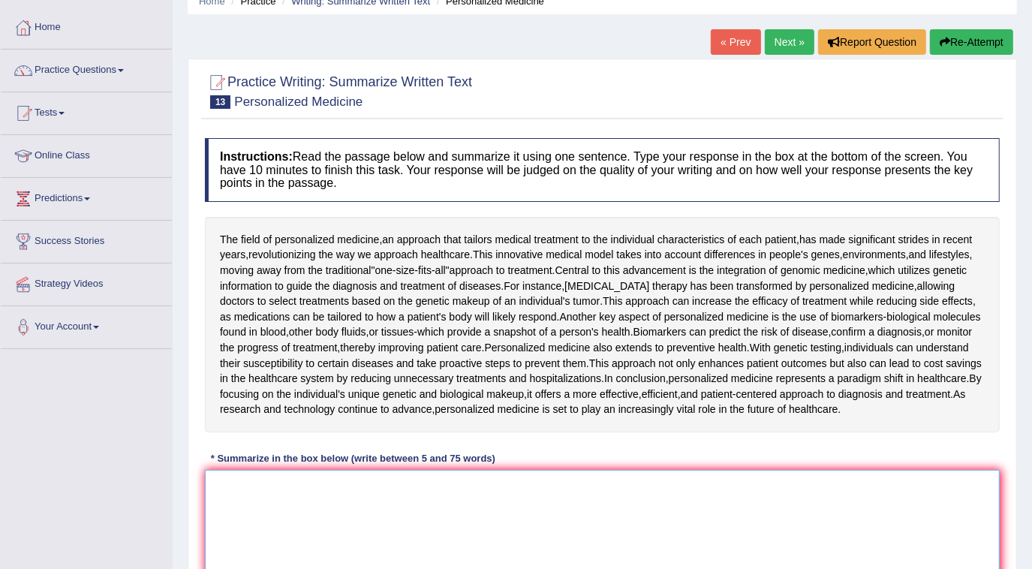
click at [277, 486] on textarea at bounding box center [602, 543] width 795 height 146
type textarea "t"
click at [365, 486] on textarea "The field of personalization" at bounding box center [602, 543] width 795 height 146
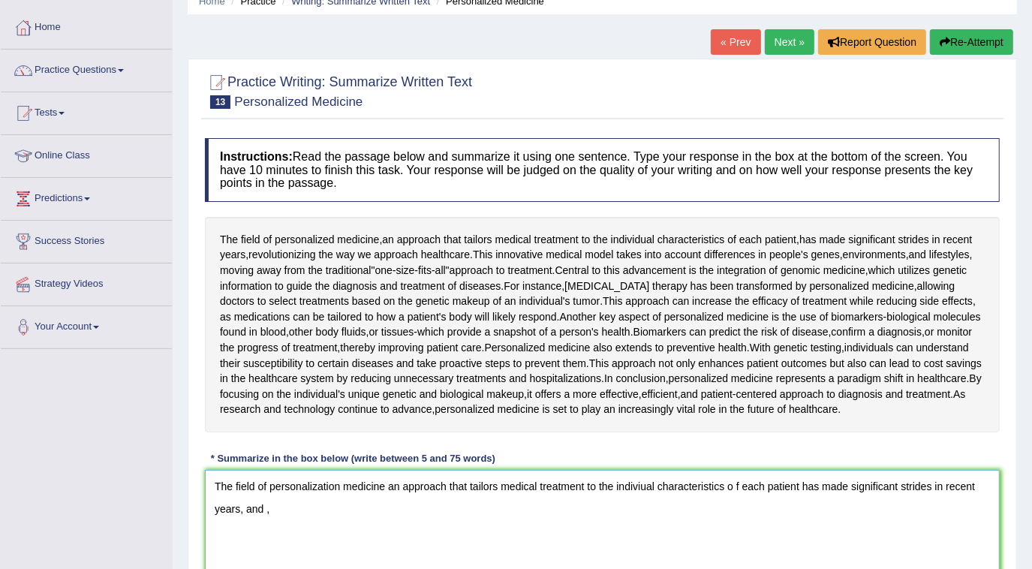
click at [263, 510] on textarea "The field of personalization medicine an approach that tailors medical treatmen…" at bounding box center [602, 543] width 795 height 146
click at [270, 511] on textarea "The field of personalization medicine an approach that tailors medical treatmen…" at bounding box center [602, 543] width 795 height 146
click at [740, 481] on textarea "The field of personalization medicine an approach that tailors medical treatmen…" at bounding box center [602, 543] width 795 height 146
click at [293, 513] on textarea "The field of personalization medicine an approach that tailors medical treatmen…" at bounding box center [602, 543] width 795 height 146
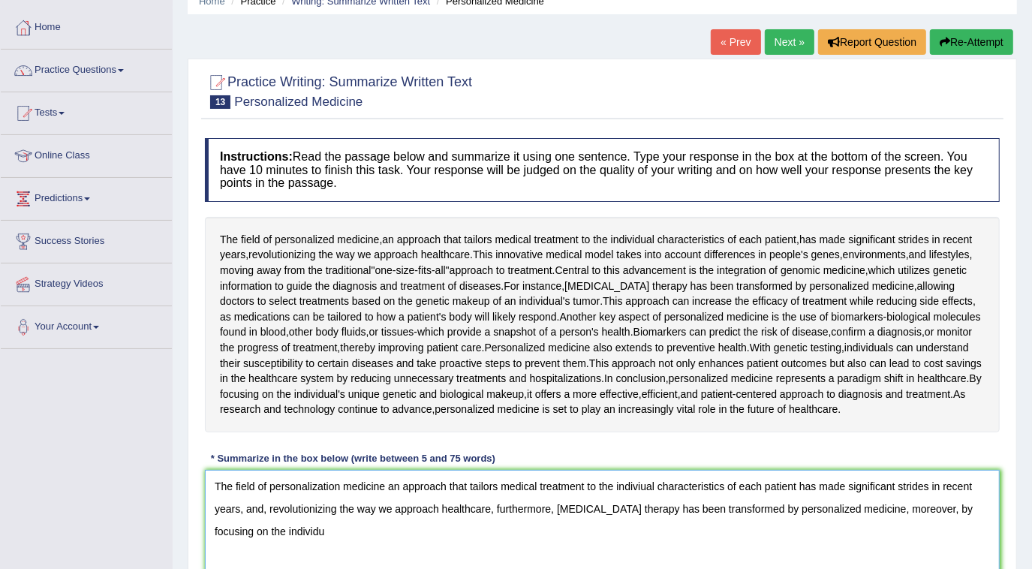
click at [752, 565] on textarea "The field of personalization medicine an approach that tailors medical treatmen…" at bounding box center [602, 543] width 795 height 146
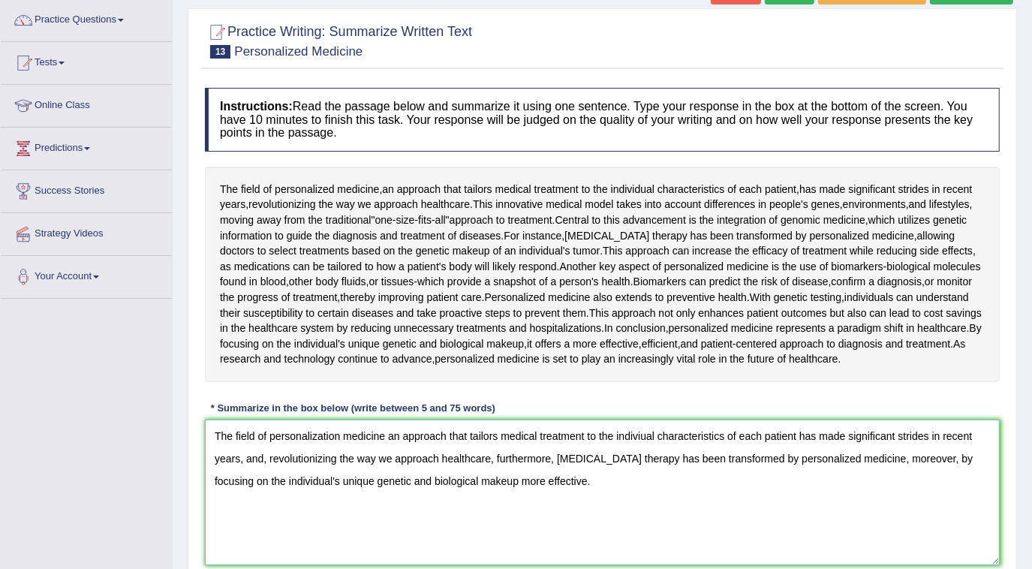
scroll to position [152, 0]
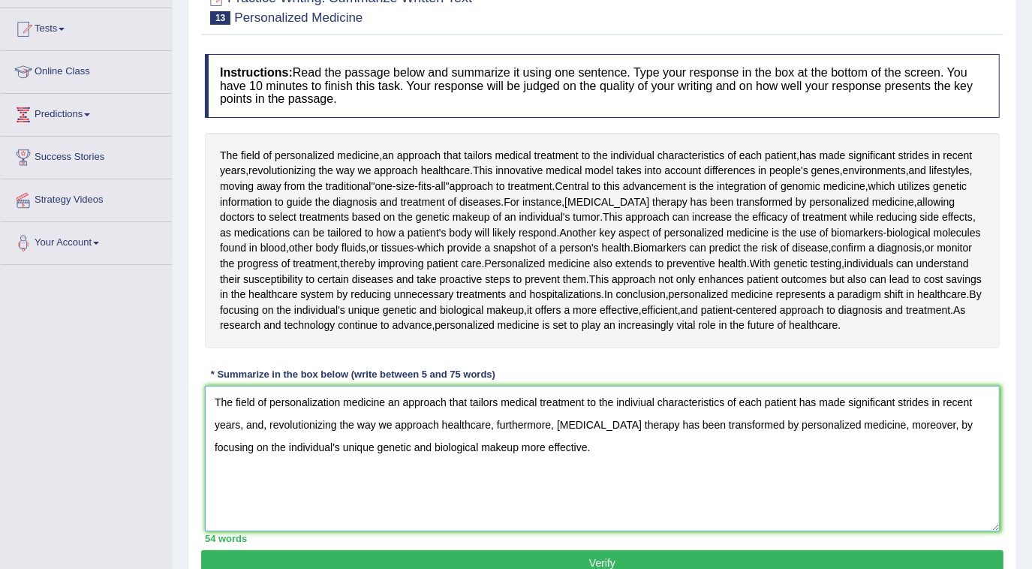
click at [512, 445] on textarea "The field of personalization medicine an approach that tailors medical treatmen…" at bounding box center [602, 459] width 795 height 146
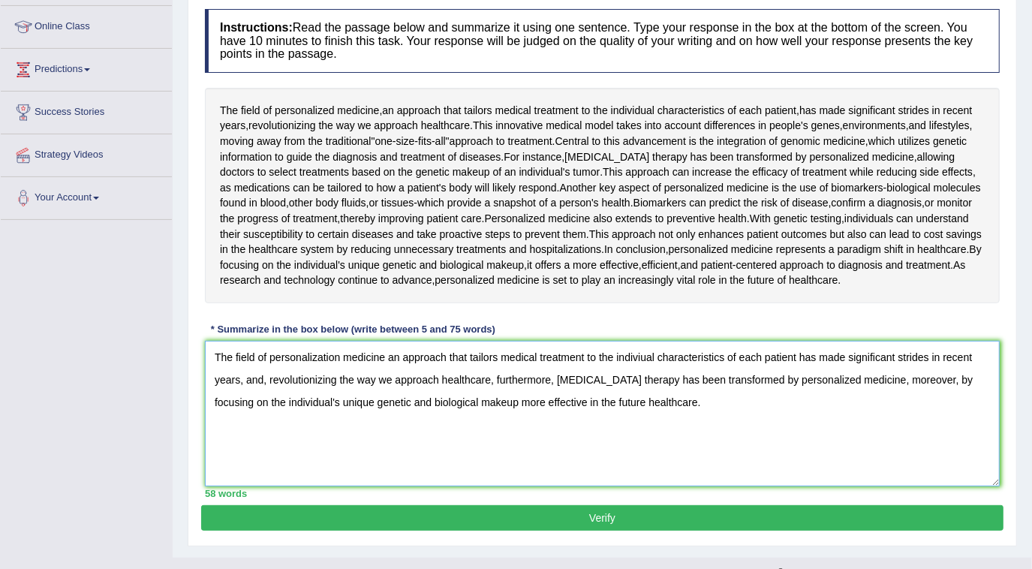
scroll to position [220, 0]
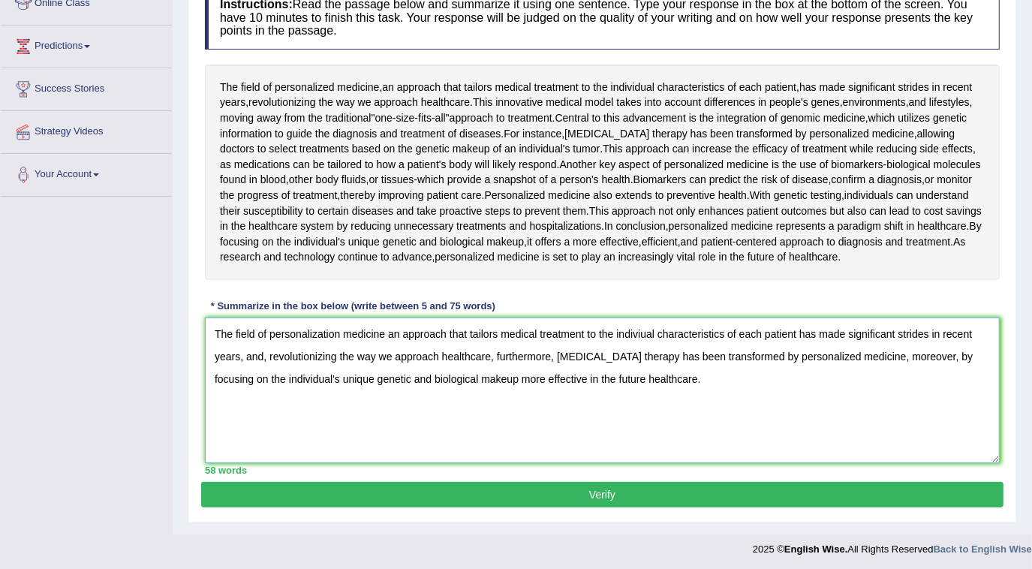
drag, startPoint x: 264, startPoint y: 353, endPoint x: 238, endPoint y: 364, distance: 28.6
click at [238, 364] on textarea "The field of personalization medicine an approach that tailors medical treatmen…" at bounding box center [602, 390] width 795 height 146
click at [543, 414] on textarea "The field of personalization medicine an approach that tailors medical treatmen…" at bounding box center [602, 390] width 795 height 146
drag, startPoint x: 266, startPoint y: 357, endPoint x: 262, endPoint y: 367, distance: 10.5
click at [261, 366] on textarea "The field of personalization medicine an approach that tailors medical treatmen…" at bounding box center [602, 390] width 795 height 146
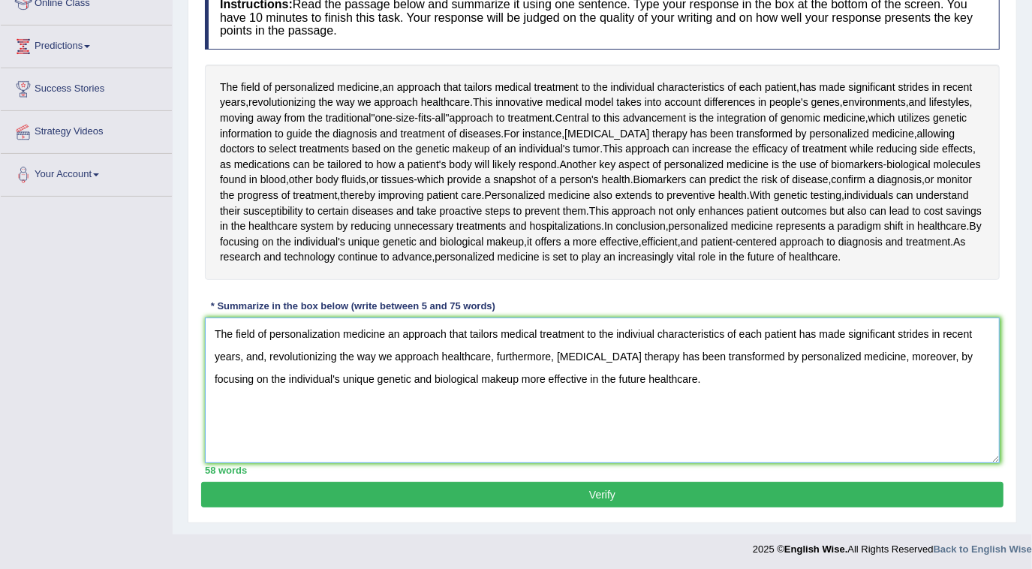
click at [268, 370] on textarea "The field of personalization medicine an approach that tailors medical treatmen…" at bounding box center [602, 390] width 795 height 146
click at [260, 357] on textarea "The field of personalization medicine an approach that tailors medical treatmen…" at bounding box center [602, 390] width 795 height 146
click at [644, 379] on textarea "The field of personalization medicine an approach that tailors medical treatmen…" at bounding box center [602, 390] width 795 height 146
click at [515, 378] on textarea "The field of personalization medicine an approach that tailors medical treatmen…" at bounding box center [602, 390] width 795 height 146
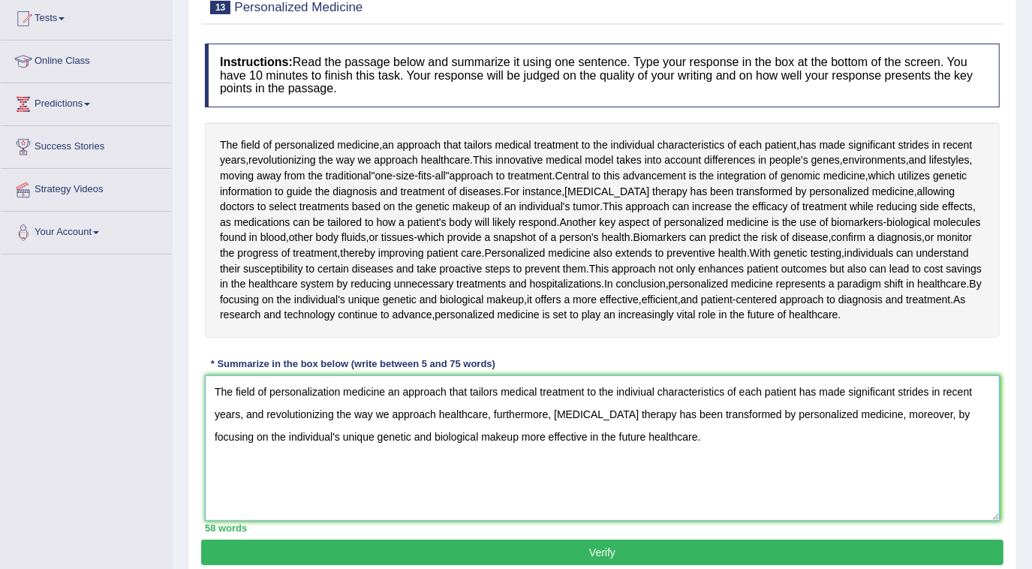
scroll to position [204, 0]
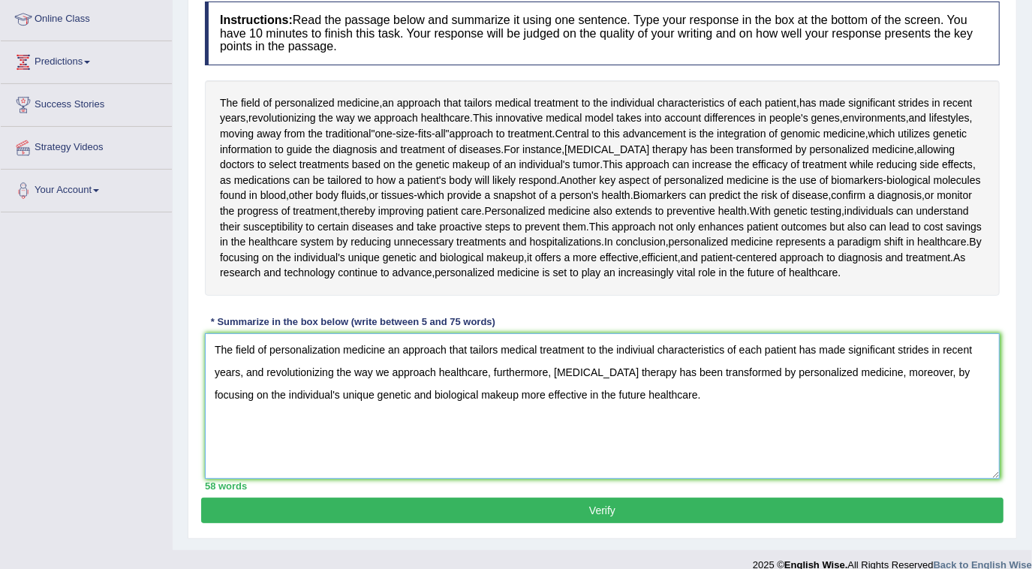
click at [516, 393] on textarea "The field of personalization medicine an approach that tailors medical treatmen…" at bounding box center [602, 406] width 795 height 146
click at [896, 369] on textarea "The field of personalization medicine an approach that tailors medical treatmen…" at bounding box center [602, 406] width 795 height 146
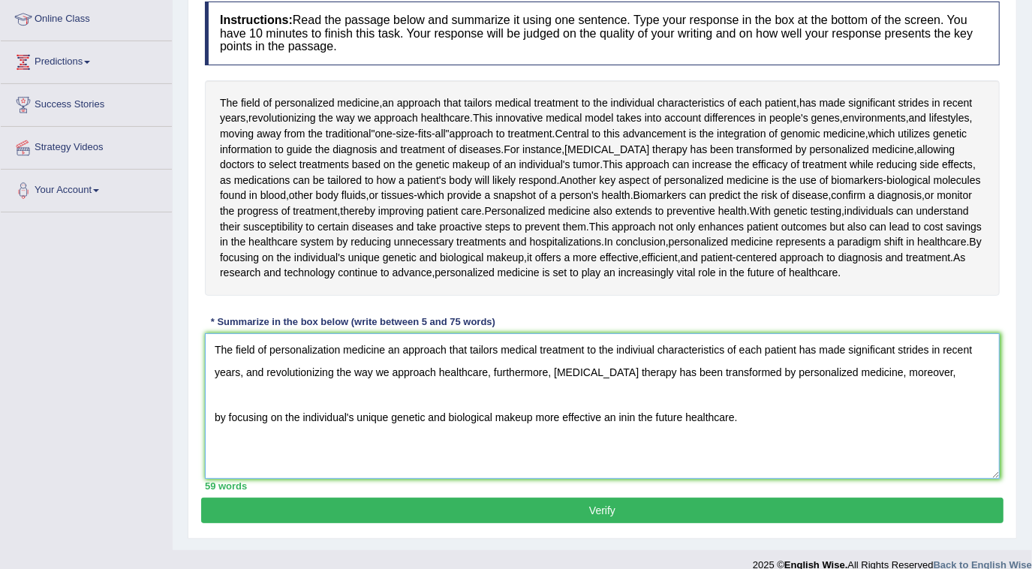
click at [900, 367] on textarea "The field of personalization medicine an approach that tailors medical treatmen…" at bounding box center [602, 406] width 795 height 146
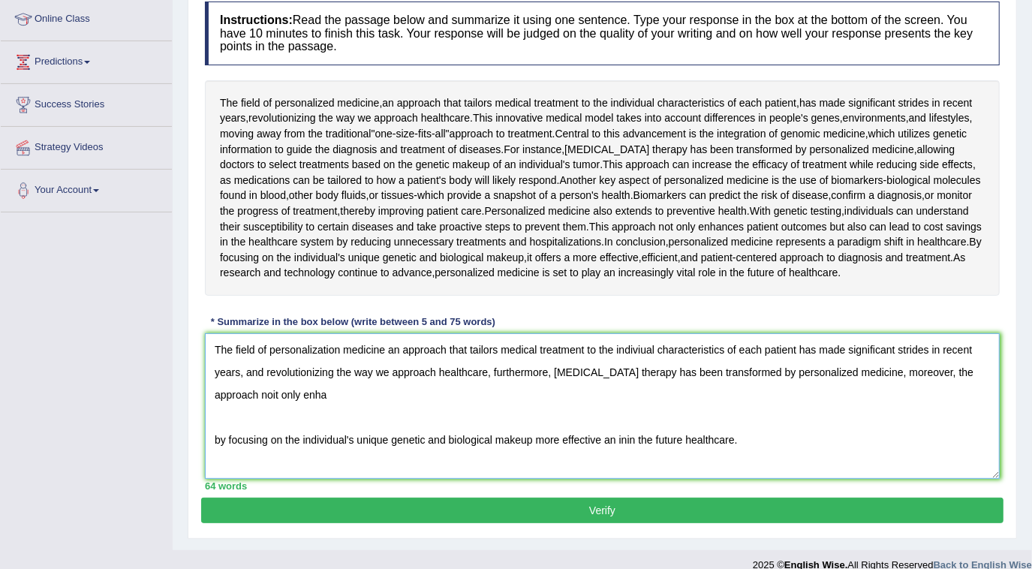
click at [856, 369] on textarea "The field of personalization medicine an approach that tailors medical treatmen…" at bounding box center [602, 406] width 795 height 146
click at [293, 395] on textarea "The field of personalization medicine an approach that tailors medical treatmen…" at bounding box center [602, 406] width 795 height 146
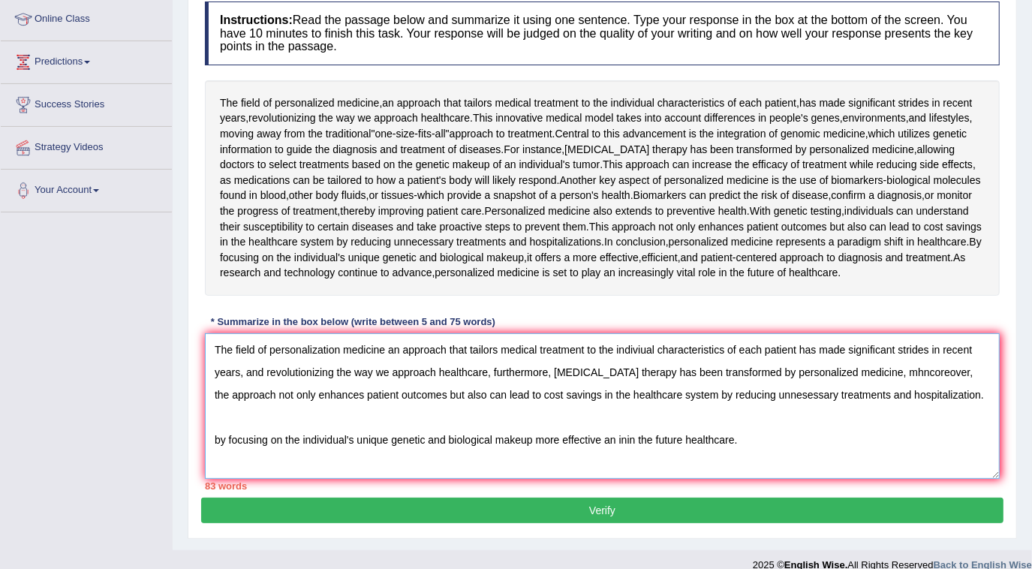
drag, startPoint x: 745, startPoint y: 441, endPoint x: 212, endPoint y: 453, distance: 532.3
click at [212, 453] on textarea "The field of personalization medicine an approach that tailors medical treatmen…" at bounding box center [602, 406] width 795 height 146
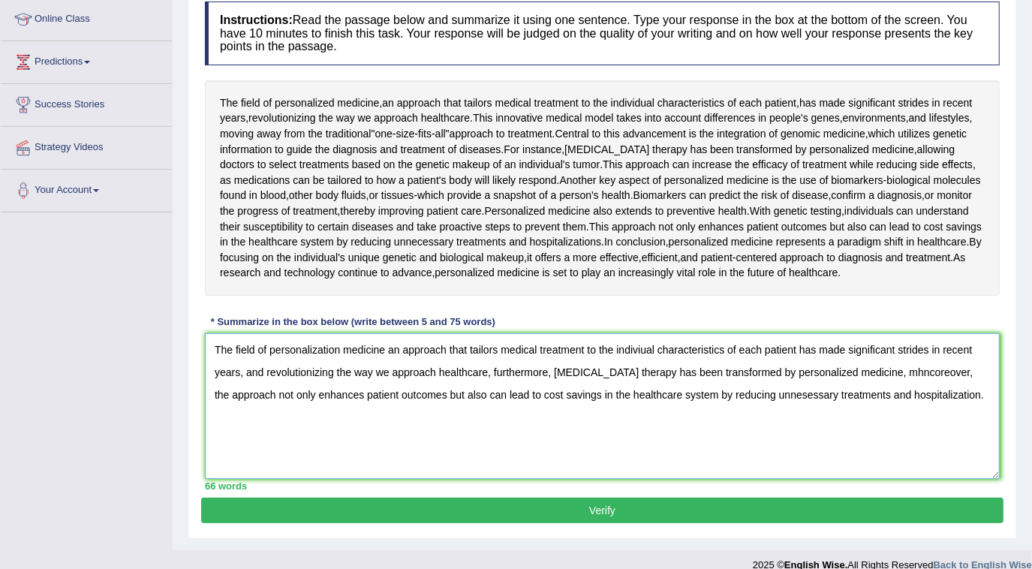
paste textarea "by focusing on the individual's unique genetic and biological makeup more effec…"
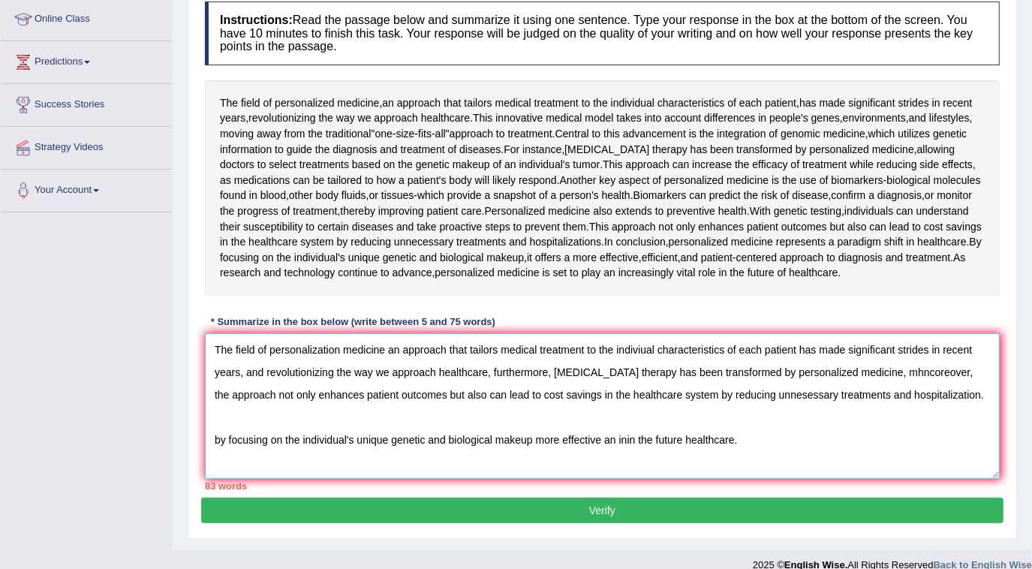
click at [216, 440] on textarea "The field of personalization medicine an approach that tailors medical treatmen…" at bounding box center [602, 406] width 795 height 146
click at [218, 441] on textarea "The field of personalization medicine an approach that tailors medical treatmen…" at bounding box center [602, 406] width 795 height 146
click at [226, 453] on textarea "The field of personalization medicine an approach that tailors medical treatmen…" at bounding box center [602, 406] width 795 height 146
drag, startPoint x: 214, startPoint y: 435, endPoint x: 206, endPoint y: 445, distance: 12.8
click at [215, 434] on textarea "The field of personalization medicine an approach that tailors medical treatmen…" at bounding box center [602, 406] width 795 height 146
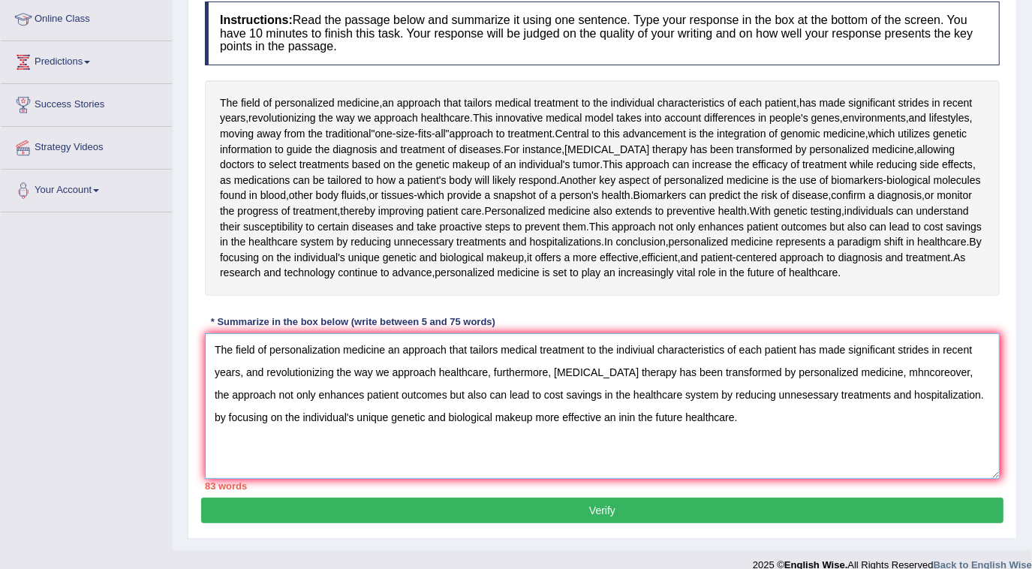
drag, startPoint x: 459, startPoint y: 411, endPoint x: 207, endPoint y: 416, distance: 252.2
click at [207, 416] on textarea "The field of personalization medicine an approach that tailors medical treatmen…" at bounding box center [602, 406] width 795 height 146
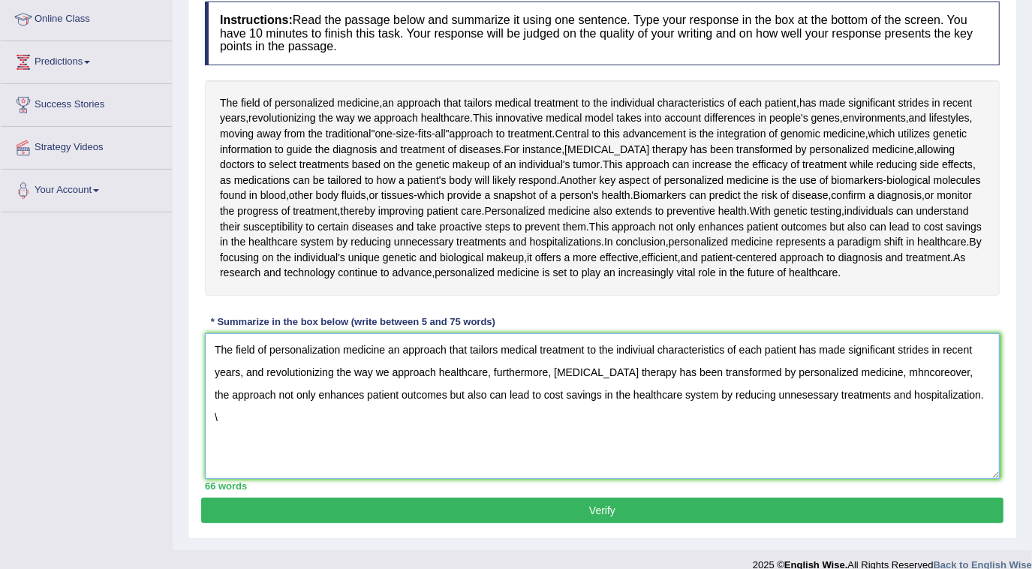
click at [929, 389] on textarea "The field of personalization medicine an approach that tailors medical treatmen…" at bounding box center [602, 406] width 795 height 146
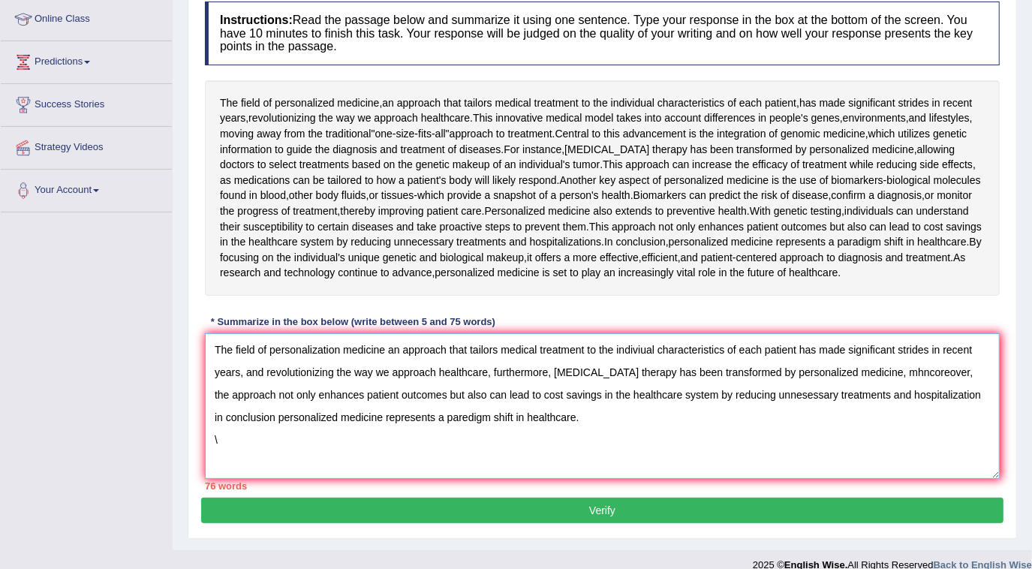
click at [234, 438] on textarea "The field of personalization medicine an approach that tailors medical treatmen…" at bounding box center [602, 406] width 795 height 146
click at [379, 415] on textarea "The field of personalization medicine an approach that tailors medical treatmen…" at bounding box center [602, 406] width 795 height 146
drag, startPoint x: 920, startPoint y: 396, endPoint x: 927, endPoint y: 389, distance: 10.1
click at [927, 389] on textarea "The field of personalization medicine an approach that tailors medical treatmen…" at bounding box center [602, 406] width 795 height 146
click at [944, 411] on textarea "The field of personalization medicine an approach that tailors medical treatmen…" at bounding box center [602, 406] width 795 height 146
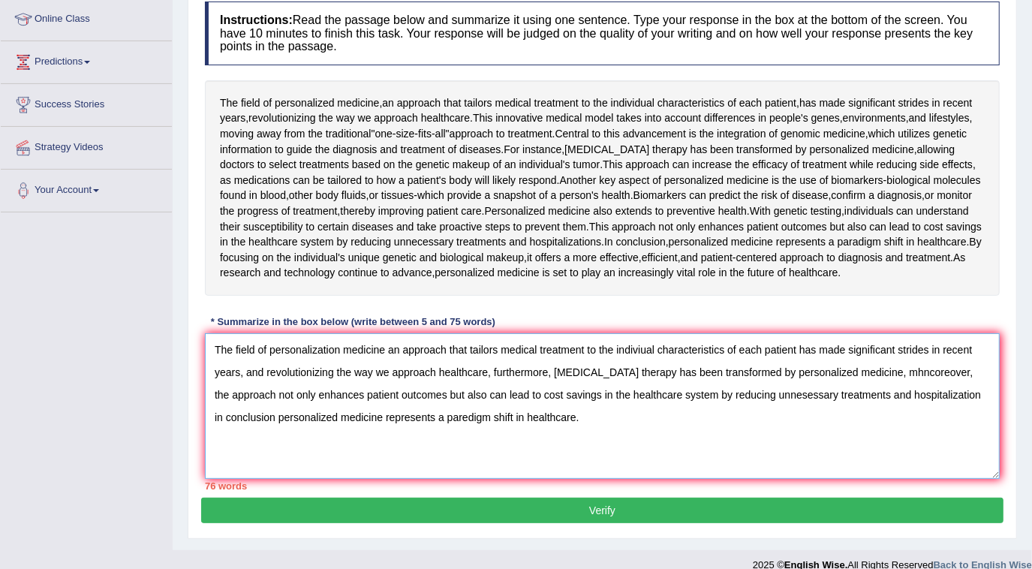
click at [920, 393] on textarea "The field of personalization medicine an approach that tailors medical treatmen…" at bounding box center [602, 406] width 795 height 146
drag, startPoint x: 860, startPoint y: 423, endPoint x: 859, endPoint y: 387, distance: 36.1
click at [859, 421] on textarea "The field of personalization medicine an approach that tailors medical treatmen…" at bounding box center [602, 406] width 795 height 146
drag, startPoint x: 908, startPoint y: 369, endPoint x: 938, endPoint y: 453, distance: 89.3
click at [909, 370] on textarea "The field of personalization medicine an approach that tailors medical treatmen…" at bounding box center [602, 406] width 795 height 146
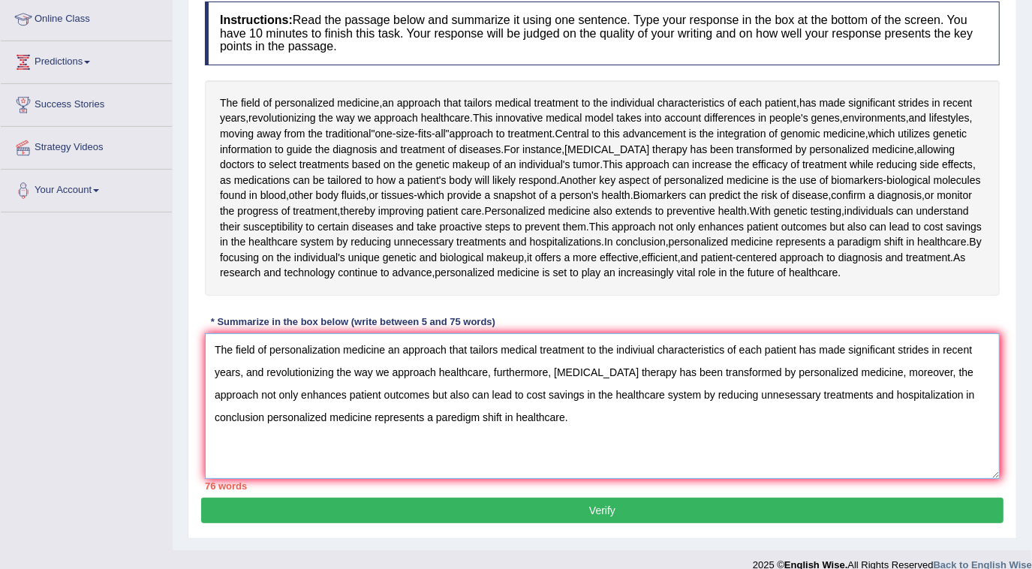
click at [886, 441] on textarea "The field of personalization medicine an approach that tailors medical treatmen…" at bounding box center [602, 406] width 795 height 146
click at [242, 372] on textarea "The field of personalization medicine an approach that tailors medical treatmen…" at bounding box center [602, 406] width 795 height 146
drag, startPoint x: 260, startPoint y: 367, endPoint x: 218, endPoint y: 411, distance: 61.6
click at [242, 372] on textarea "The field of personalization medicine an approach that tailors medical treatmen…" at bounding box center [602, 406] width 795 height 146
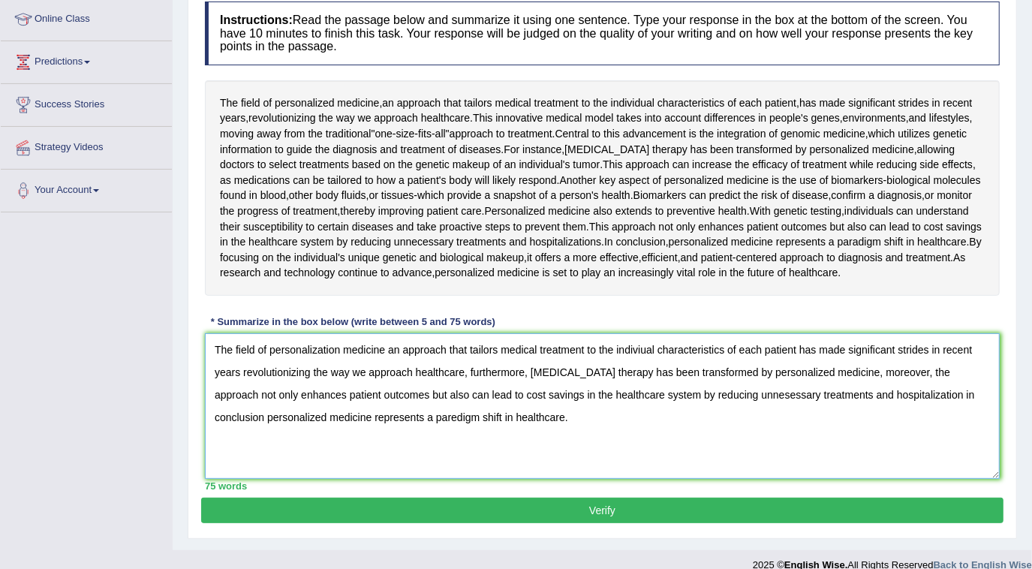
drag, startPoint x: 622, startPoint y: 420, endPoint x: 411, endPoint y: 501, distance: 226.4
click at [622, 421] on textarea "The field of personalization medicine an approach that tailors medical treatmen…" at bounding box center [602, 406] width 795 height 146
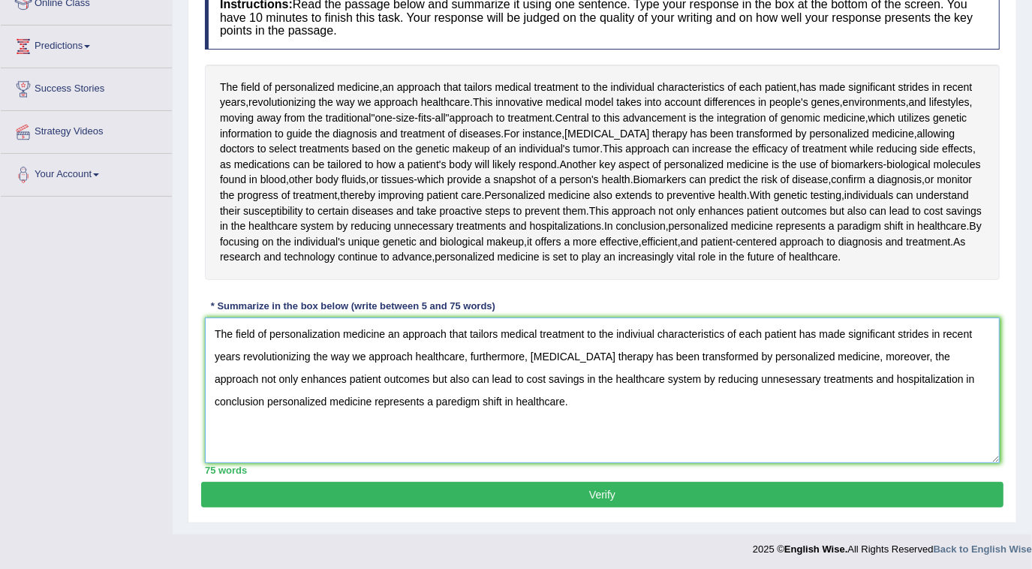
type textarea "The field of personalization medicine an approach that tailors medical treatmen…"
click at [528, 487] on button "Verify" at bounding box center [602, 495] width 802 height 26
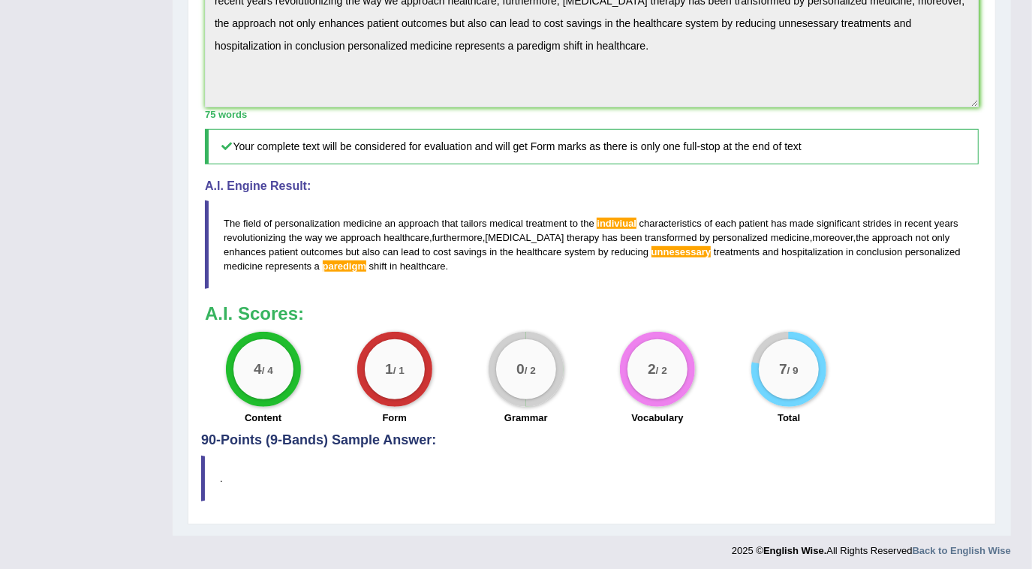
scroll to position [570, 0]
click at [532, 351] on div "0 / 2" at bounding box center [526, 369] width 60 height 60
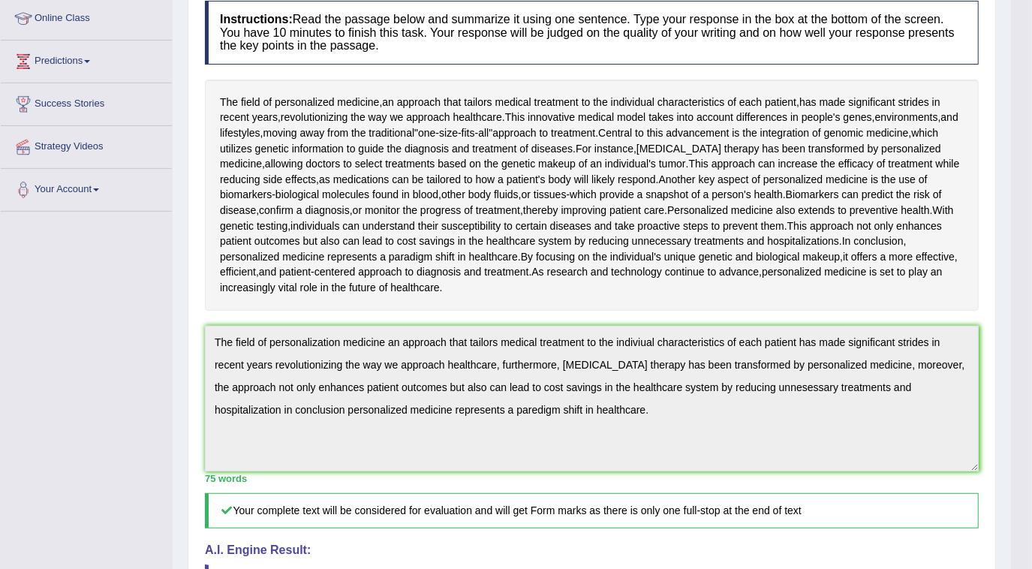
scroll to position [228, 0]
